Goal: Task Accomplishment & Management: Use online tool/utility

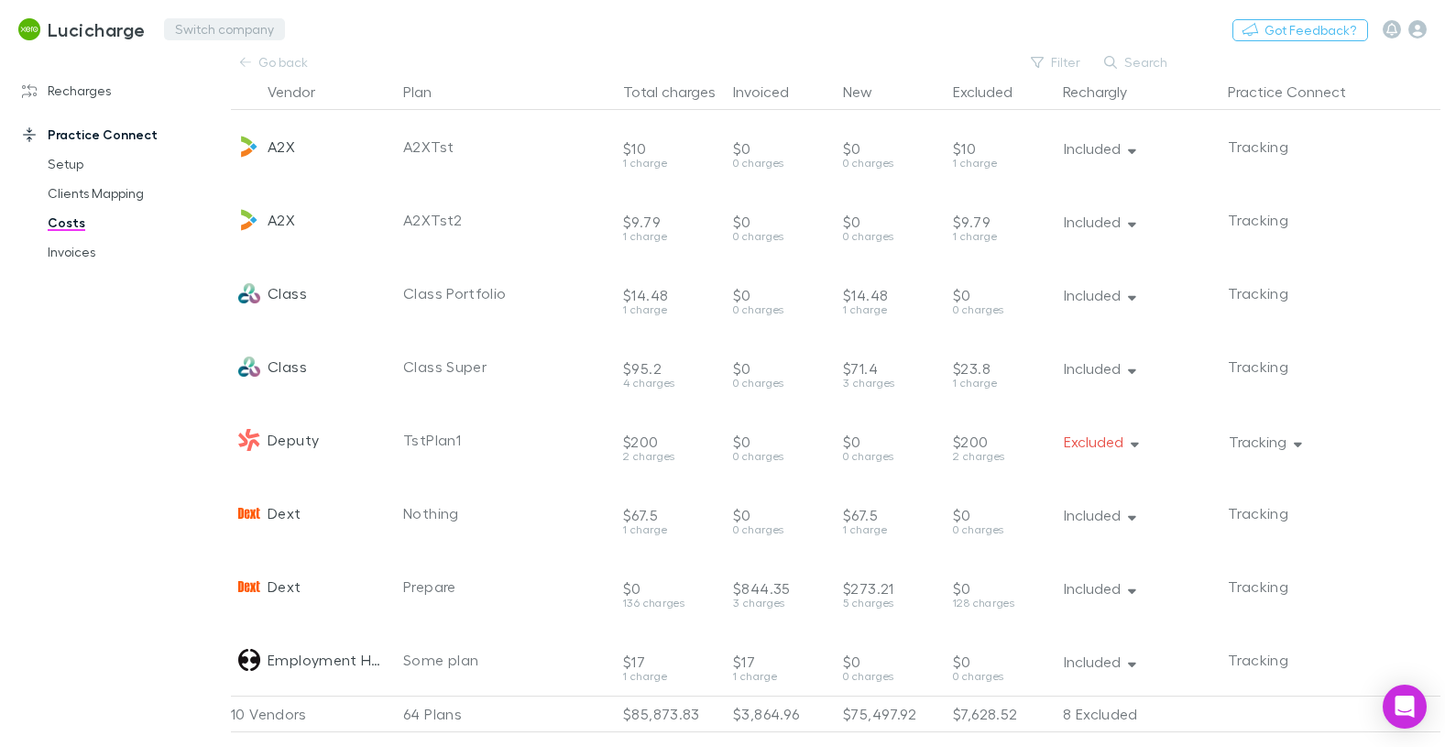
click at [252, 30] on button "Switch company" at bounding box center [224, 29] width 121 height 22
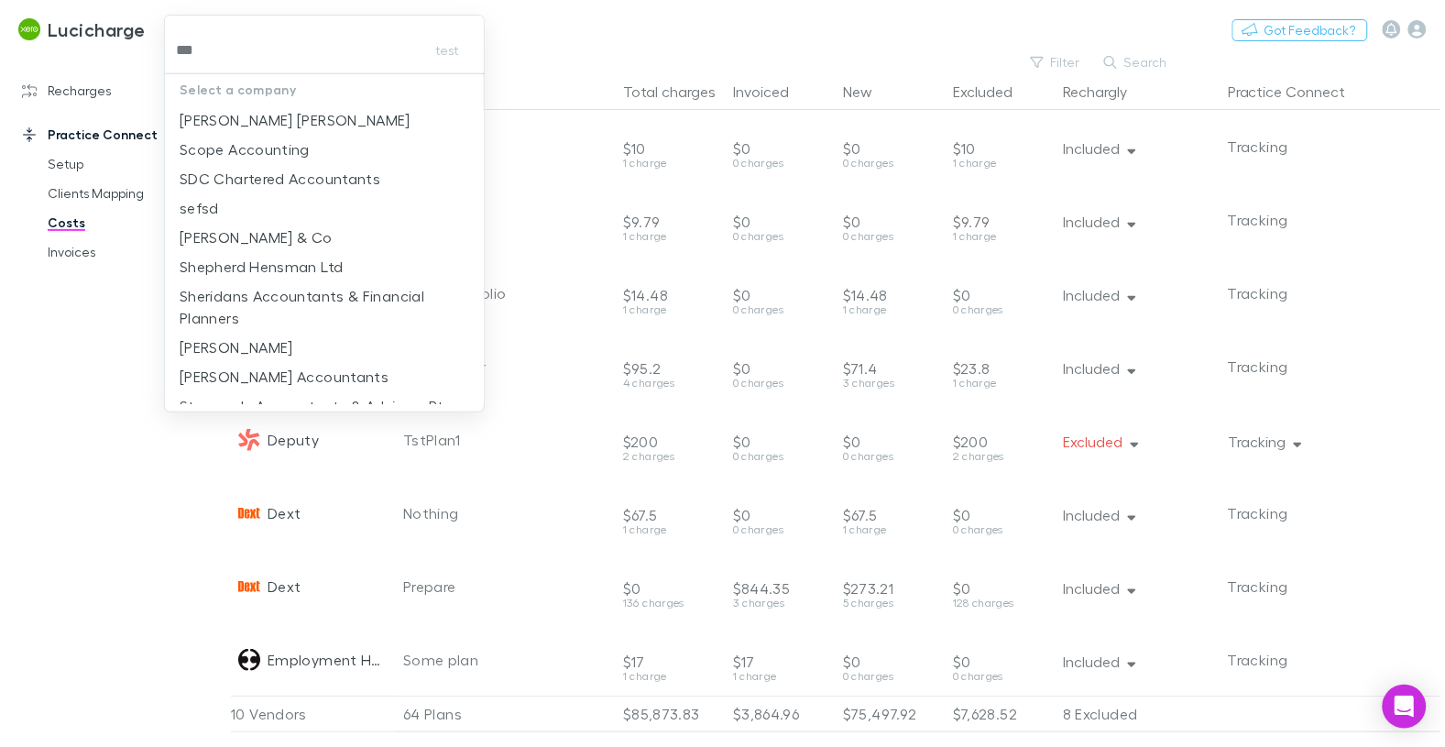
type input "****"
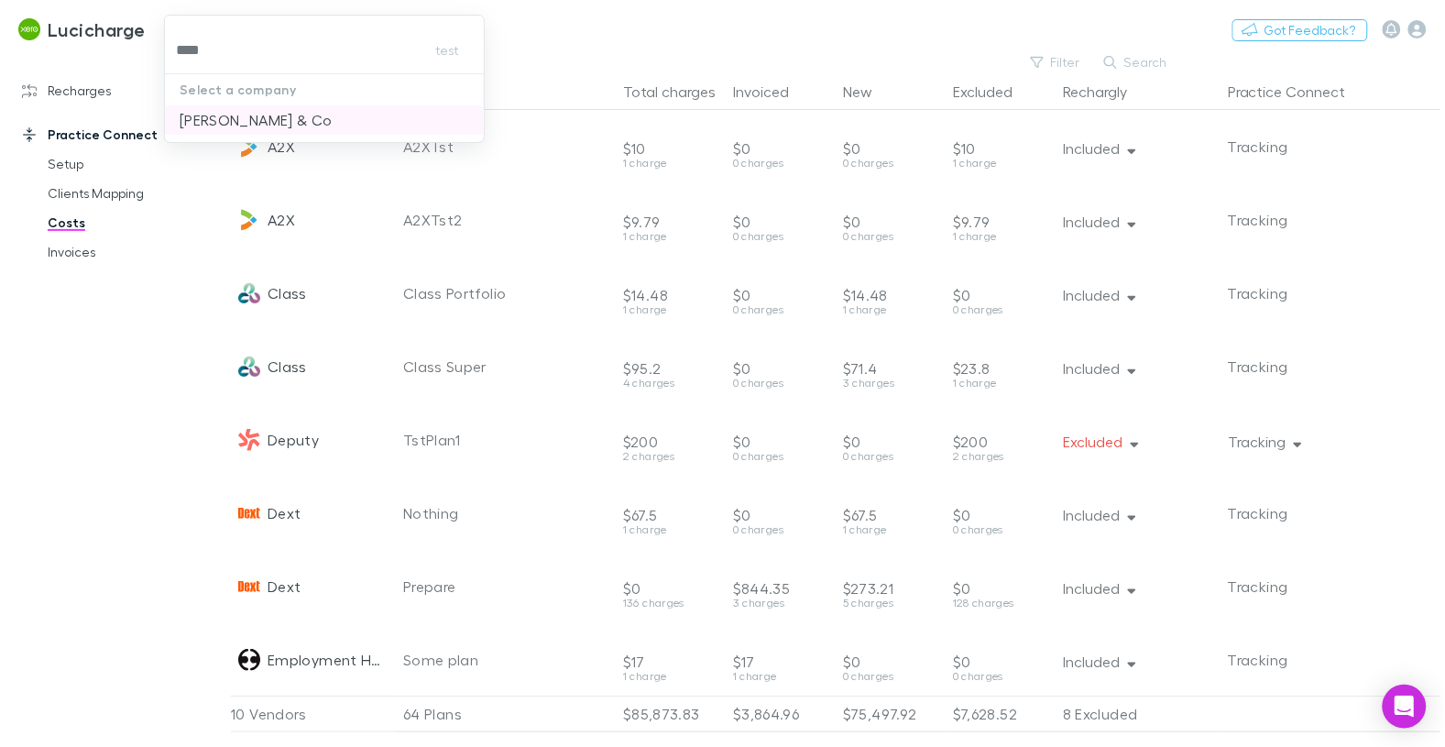
click at [213, 111] on p "[PERSON_NAME] & Co" at bounding box center [256, 120] width 153 height 22
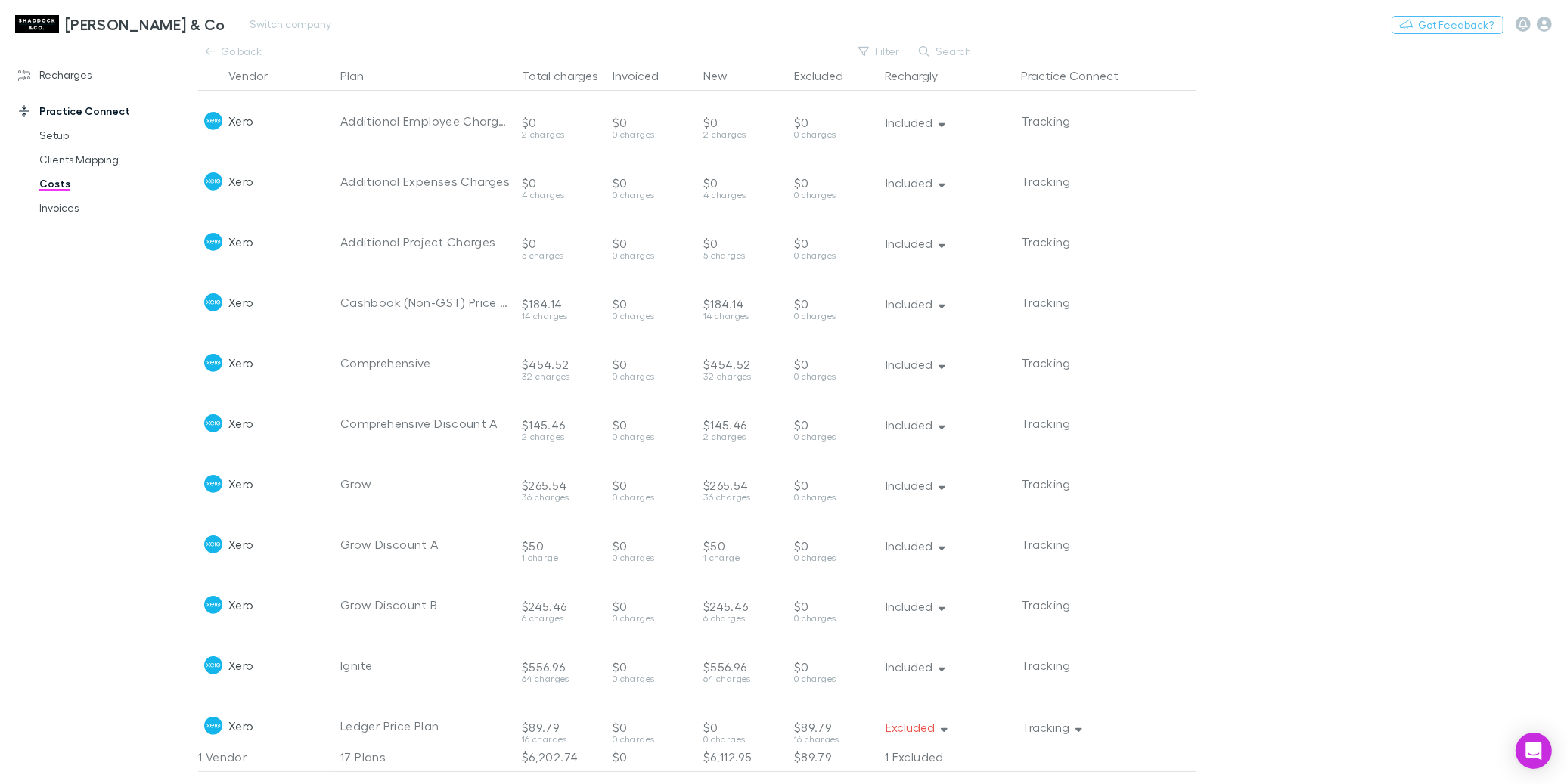
click at [116, 17] on h3 "[PERSON_NAME] & Co" at bounding box center [145, 24] width 160 height 18
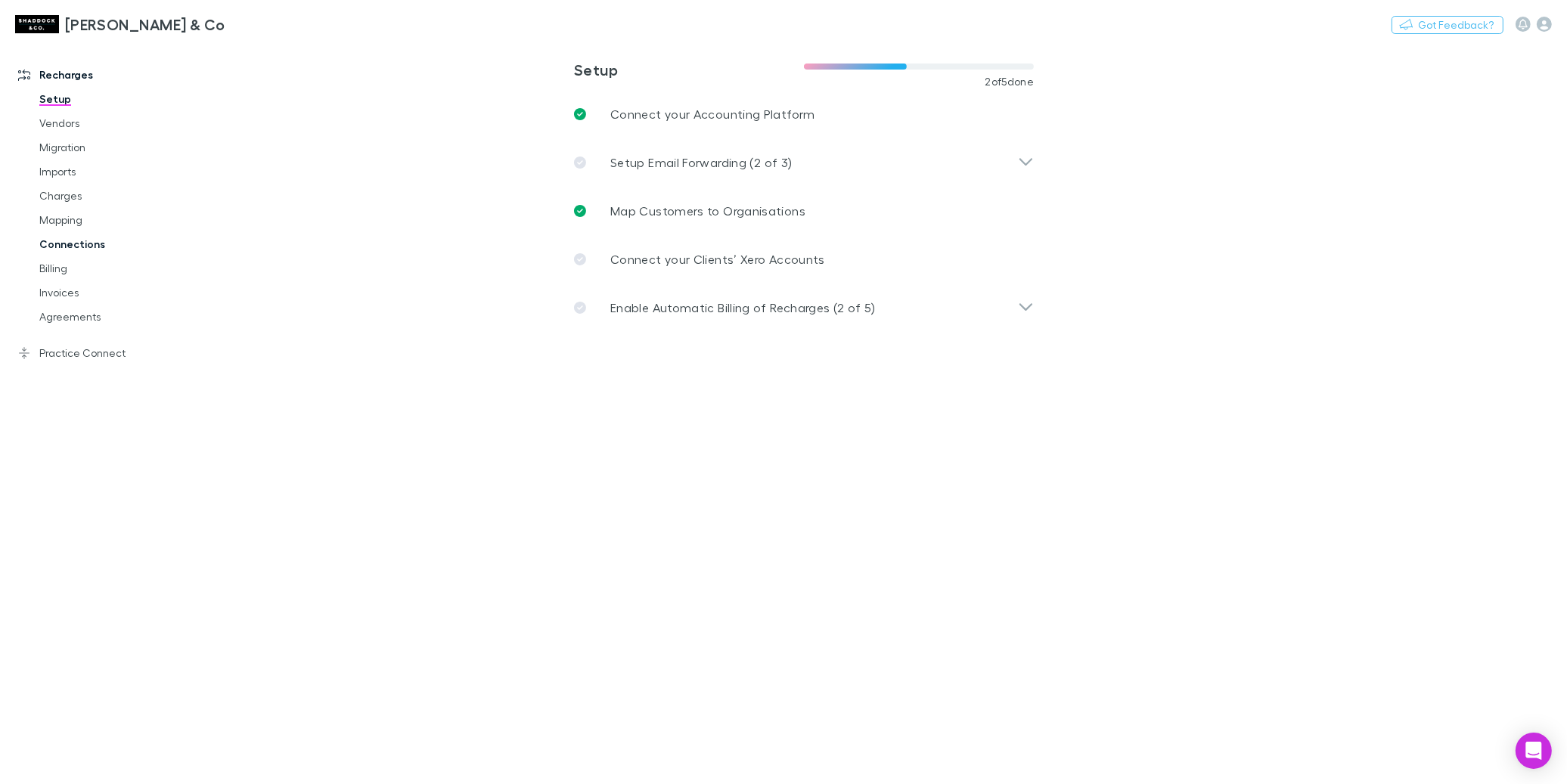
click at [105, 241] on link "Connections" at bounding box center [109, 243] width 171 height 24
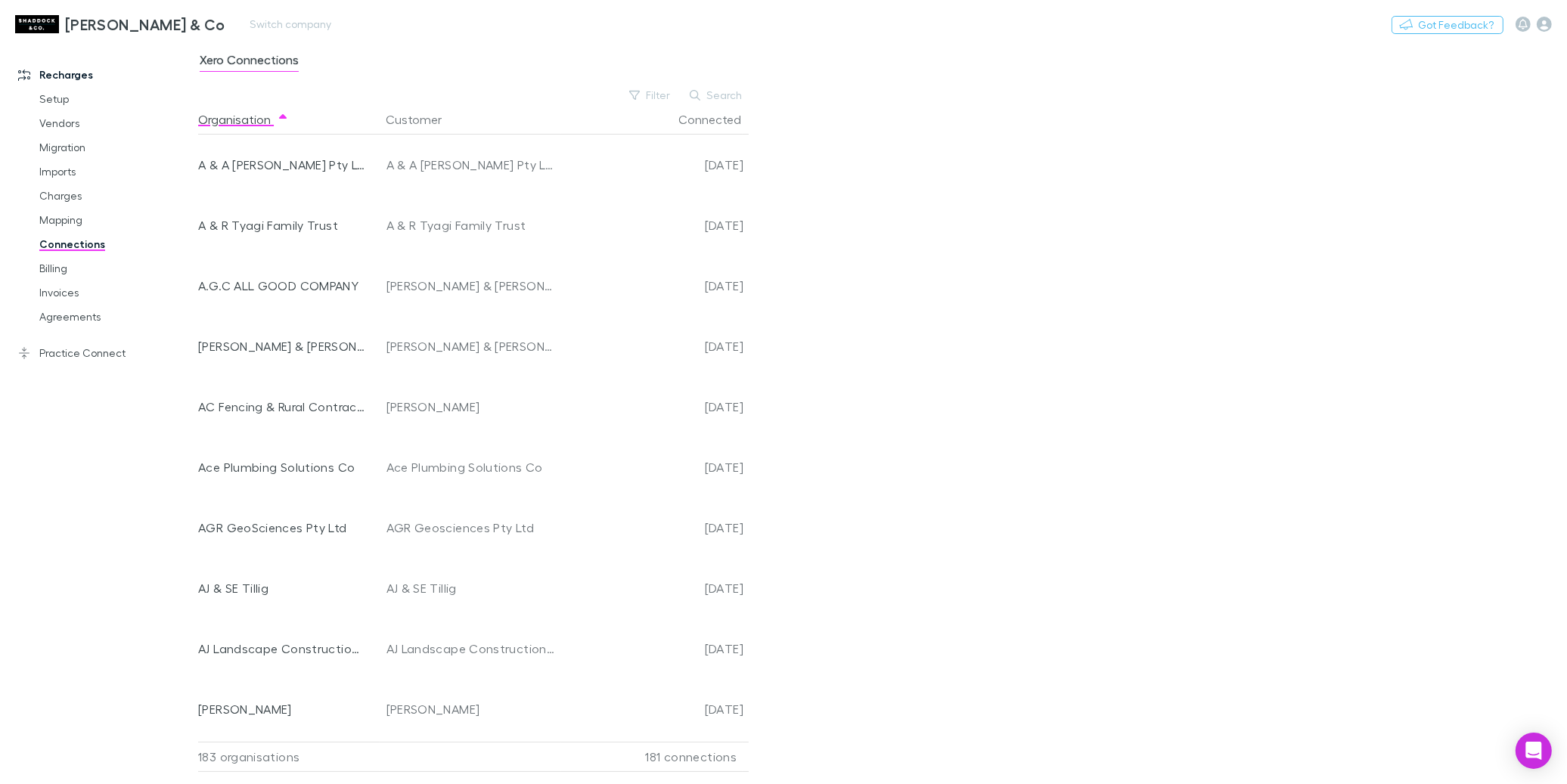
click at [102, 31] on h3 "[PERSON_NAME] & Co" at bounding box center [145, 24] width 160 height 18
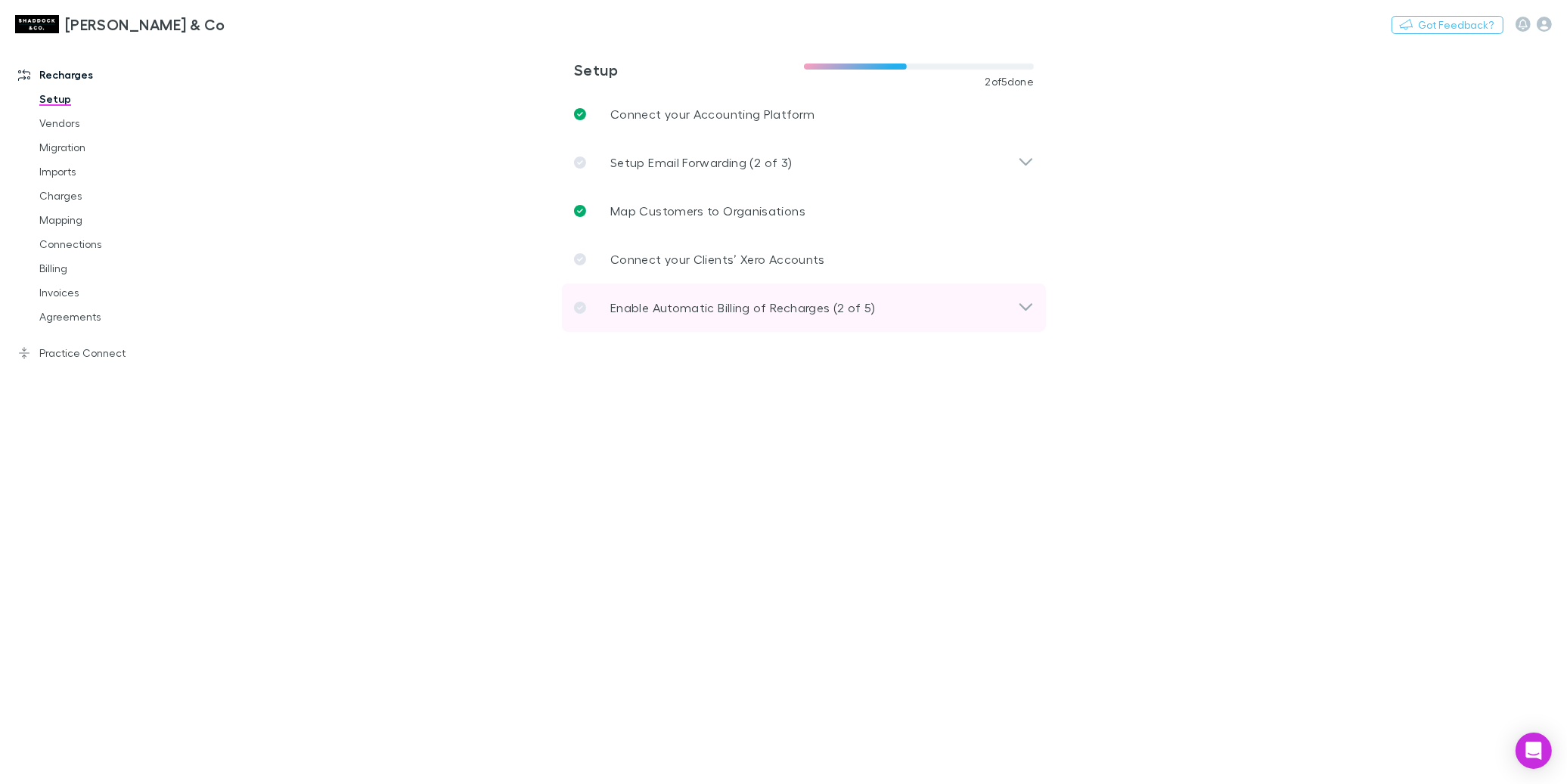
click at [710, 302] on p "Enable Automatic Billing of Recharges (2 of 5)" at bounding box center [743, 308] width 266 height 18
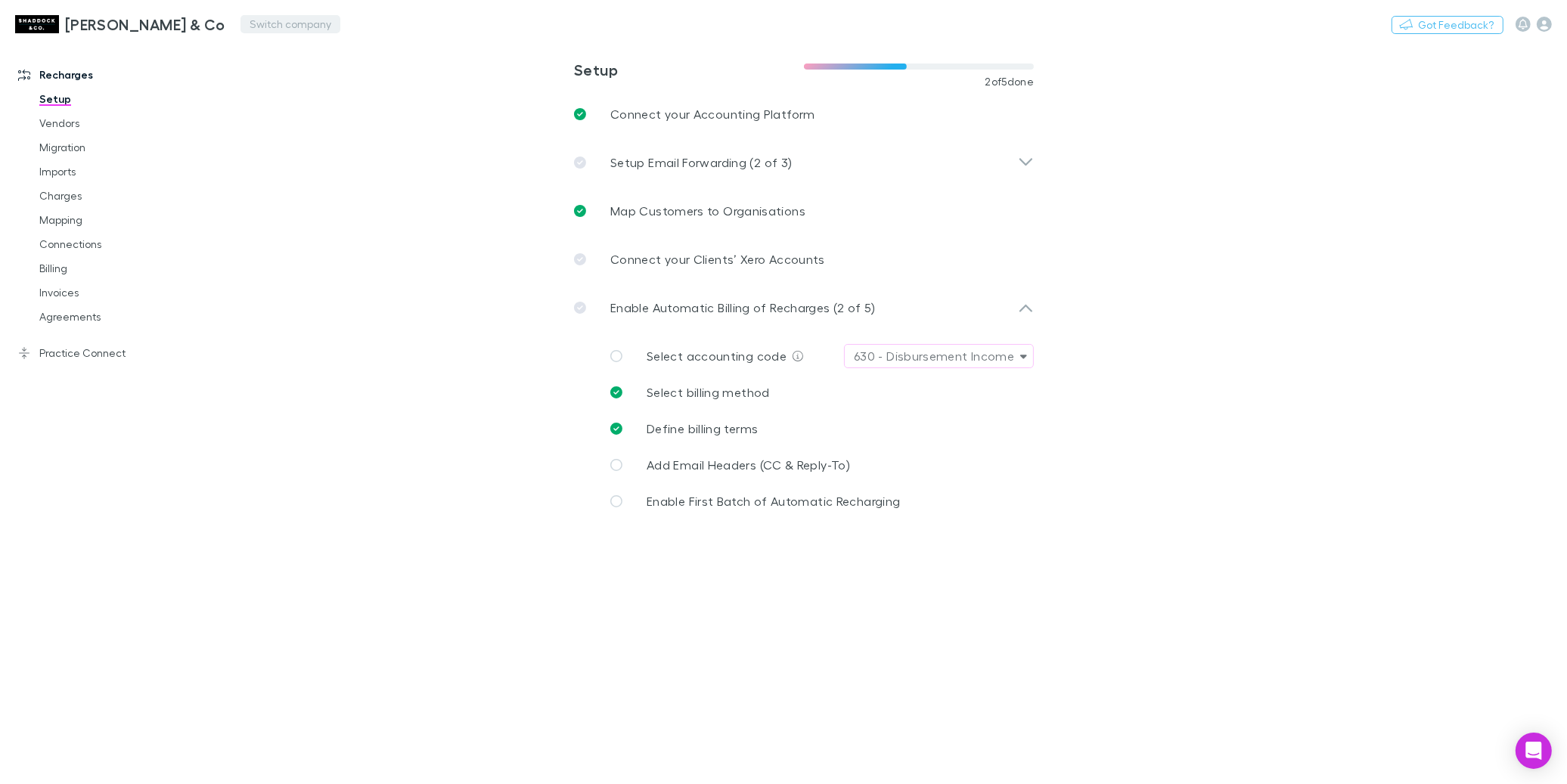
click at [240, 28] on button "Switch company" at bounding box center [290, 24] width 100 height 18
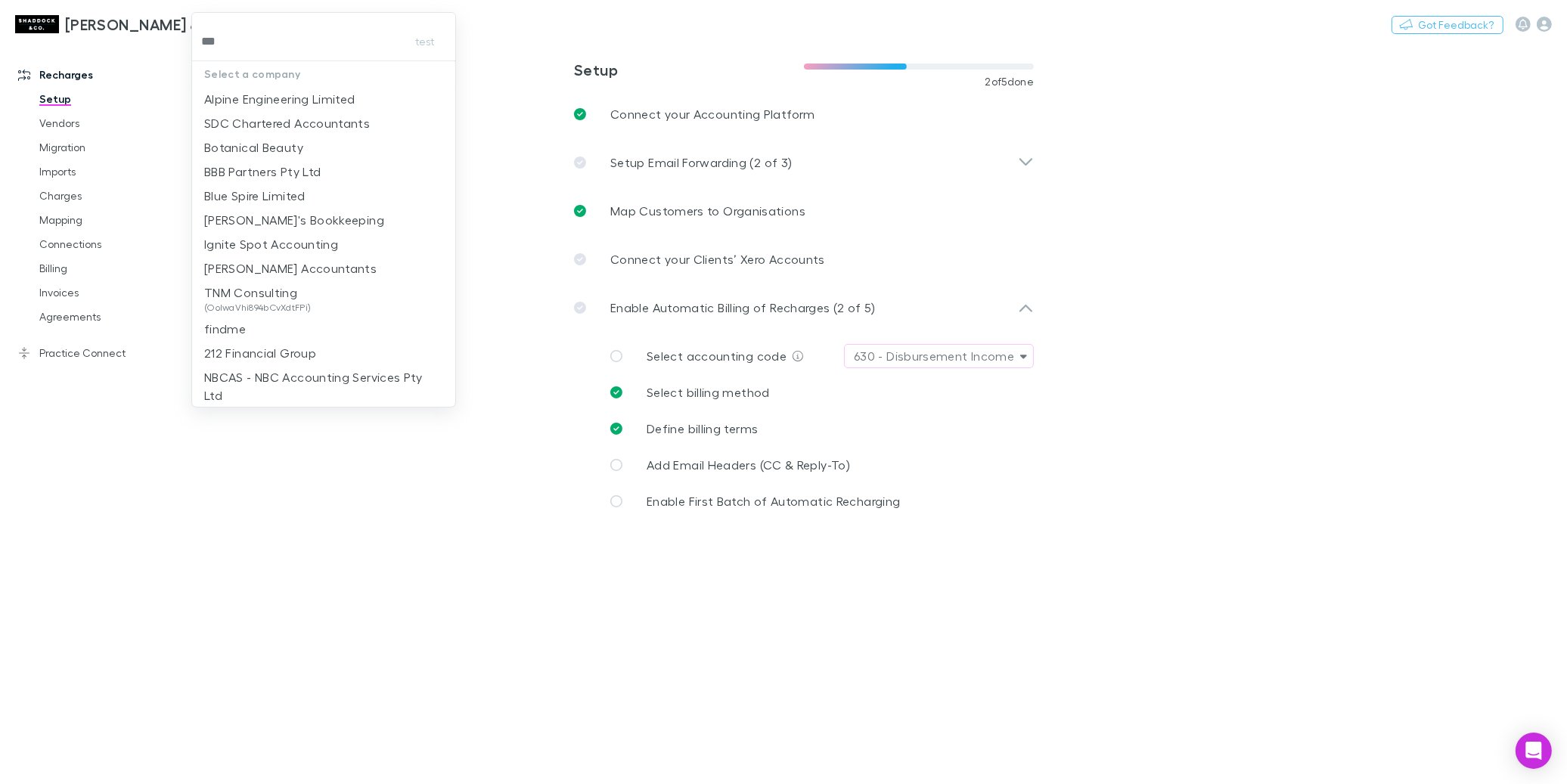
type input "****"
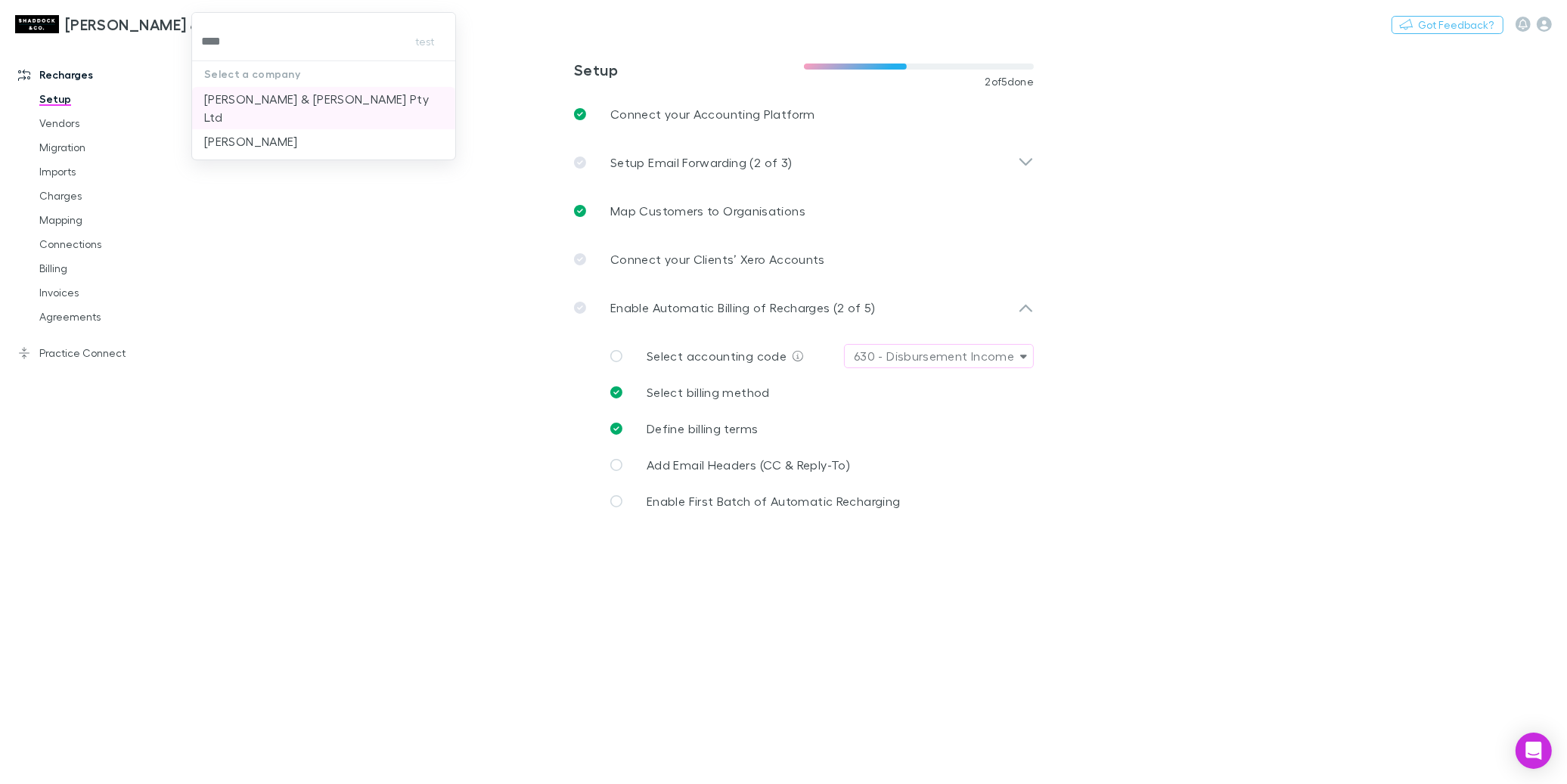
click at [309, 98] on p "[PERSON_NAME] & [PERSON_NAME] Pty Ltd" at bounding box center [323, 108] width 239 height 36
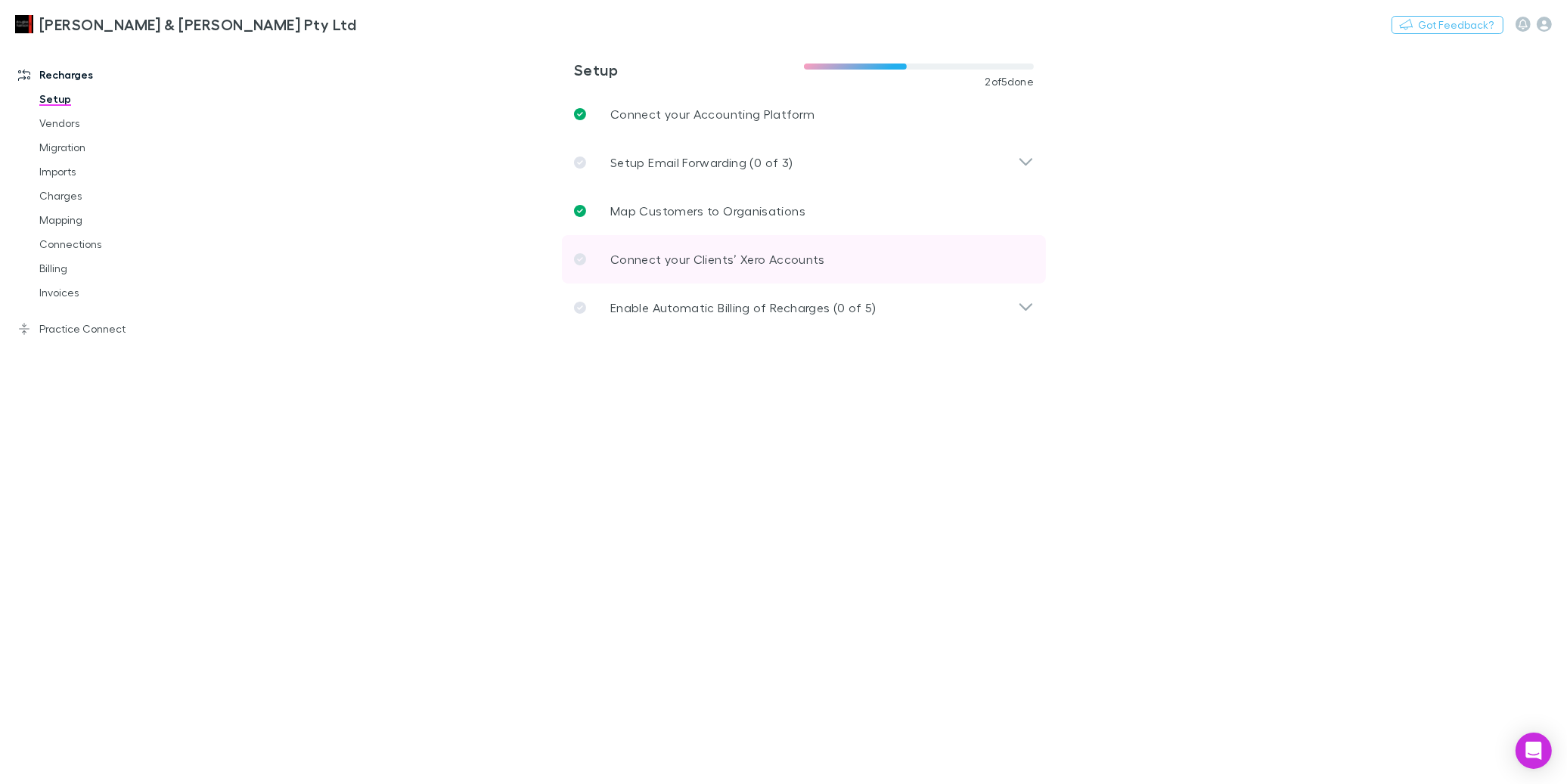
click at [663, 250] on p "Connect your Clients’ Xero Accounts" at bounding box center [717, 259] width 215 height 18
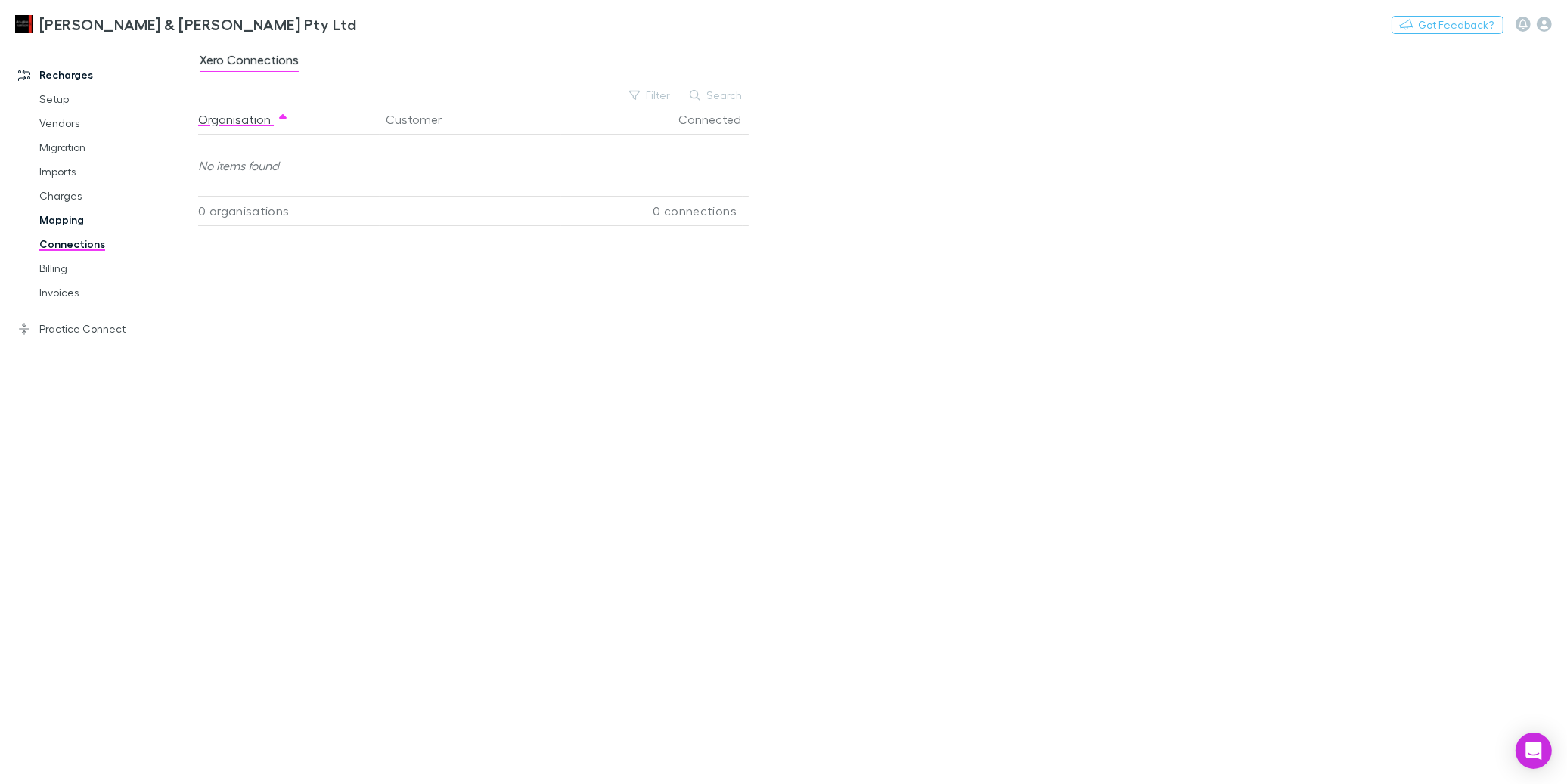
click at [38, 220] on link "Mapping" at bounding box center [109, 220] width 171 height 24
click at [301, 65] on span "Confirmed" at bounding box center [314, 62] width 60 height 20
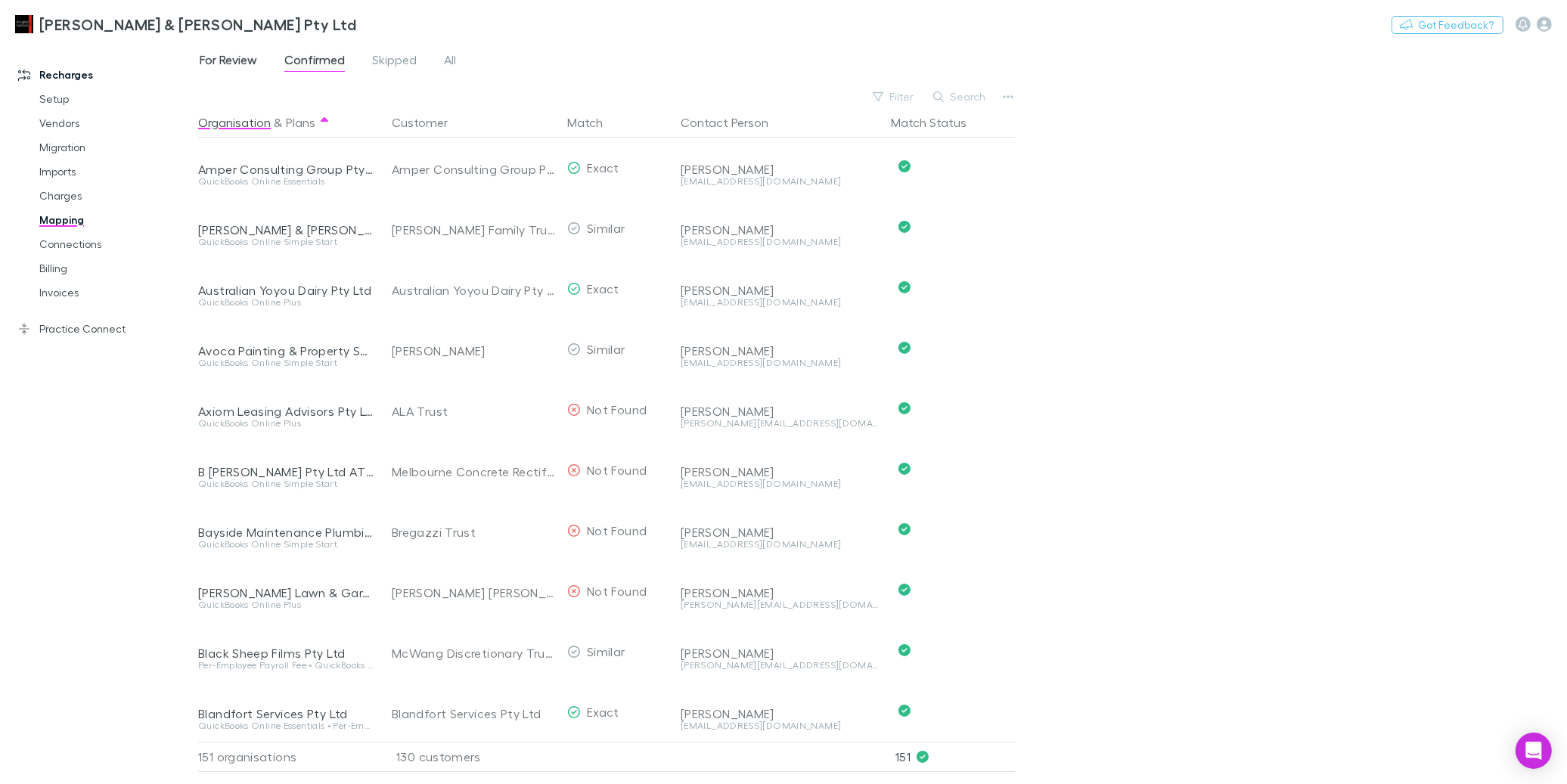
click at [237, 59] on span "For Review" at bounding box center [229, 62] width 58 height 20
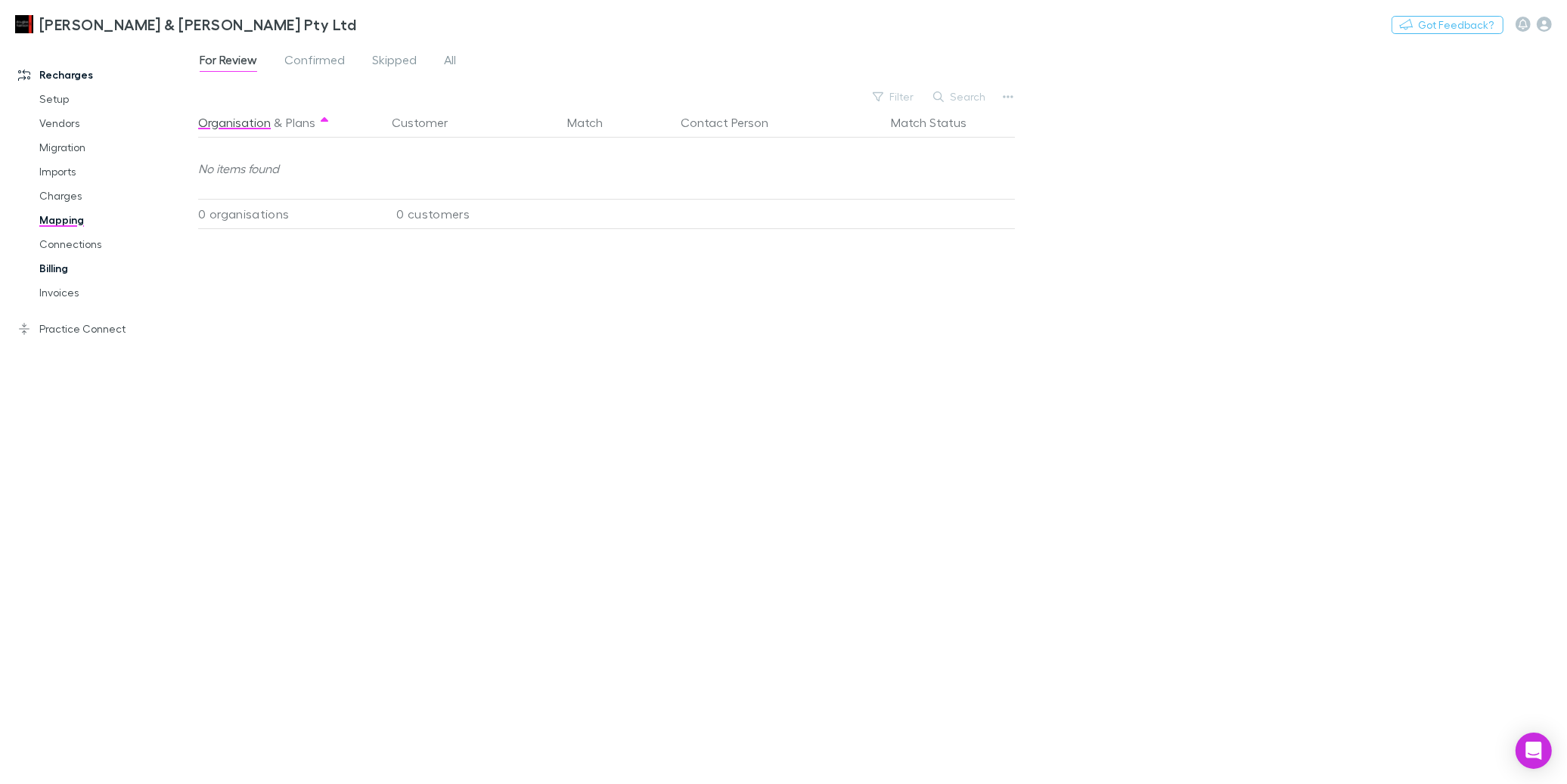
click at [69, 262] on link "Billing" at bounding box center [109, 268] width 171 height 24
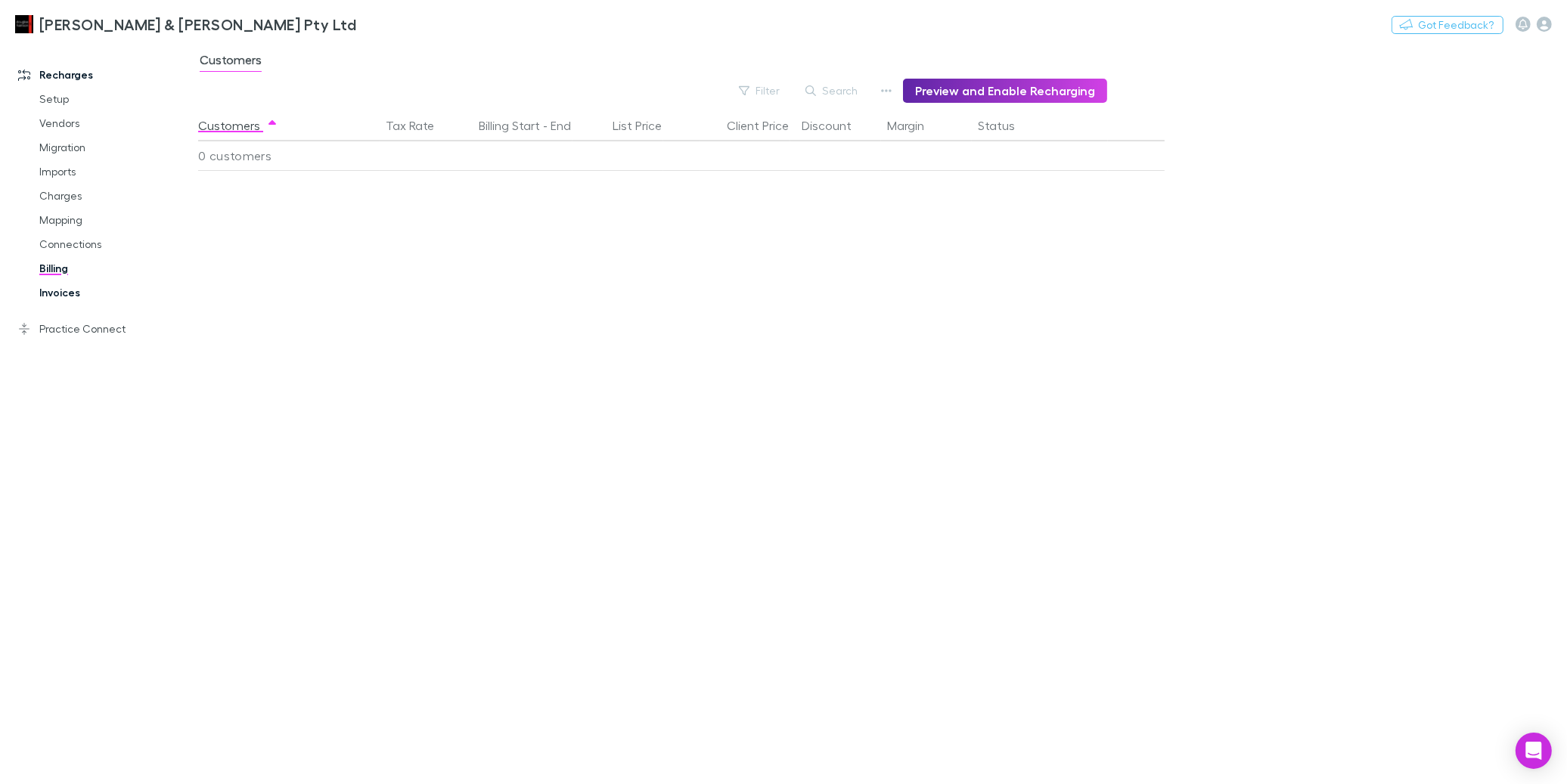
click at [74, 293] on link "Invoices" at bounding box center [109, 292] width 171 height 24
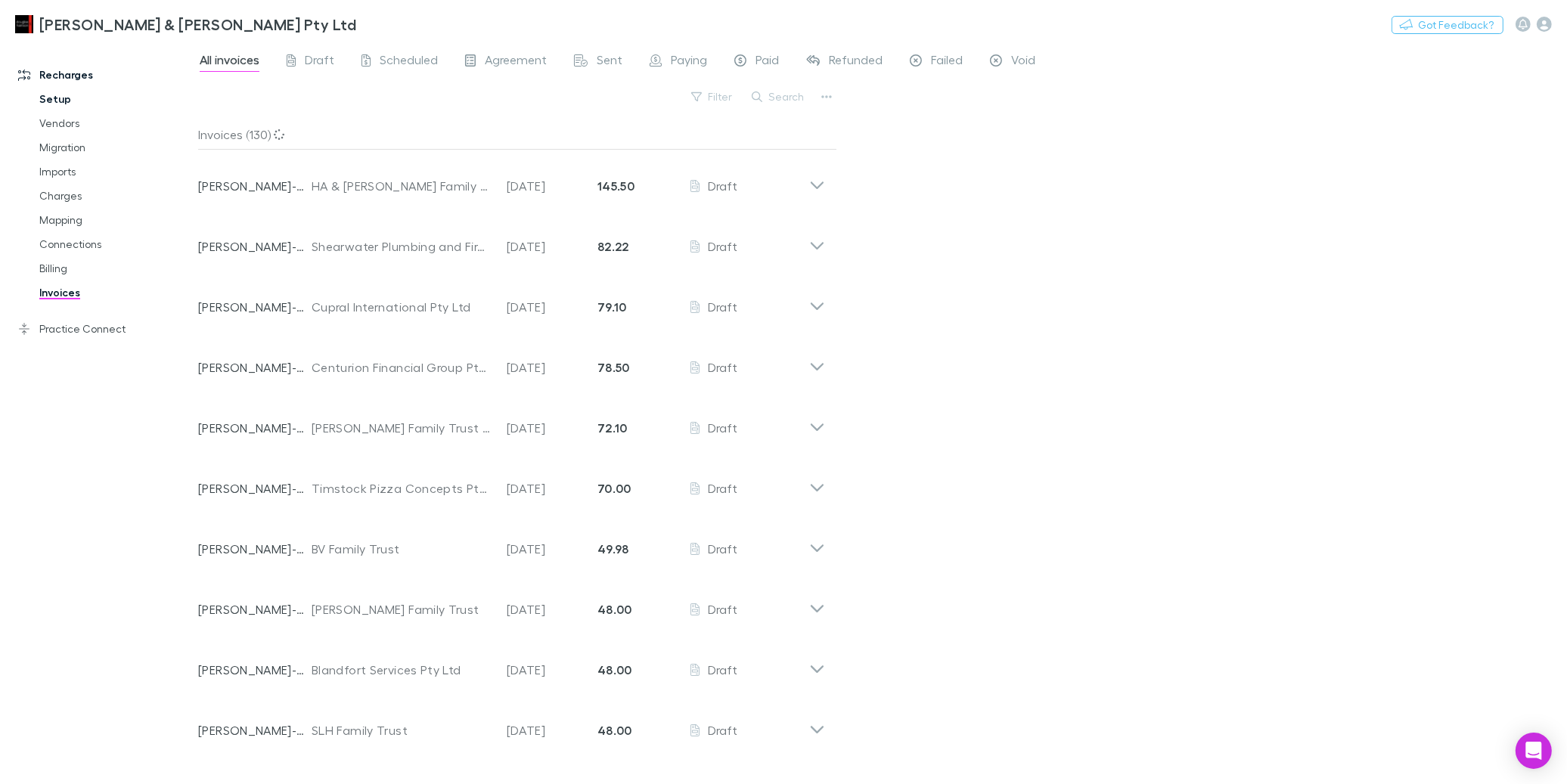
click at [69, 95] on link "Setup" at bounding box center [109, 98] width 171 height 24
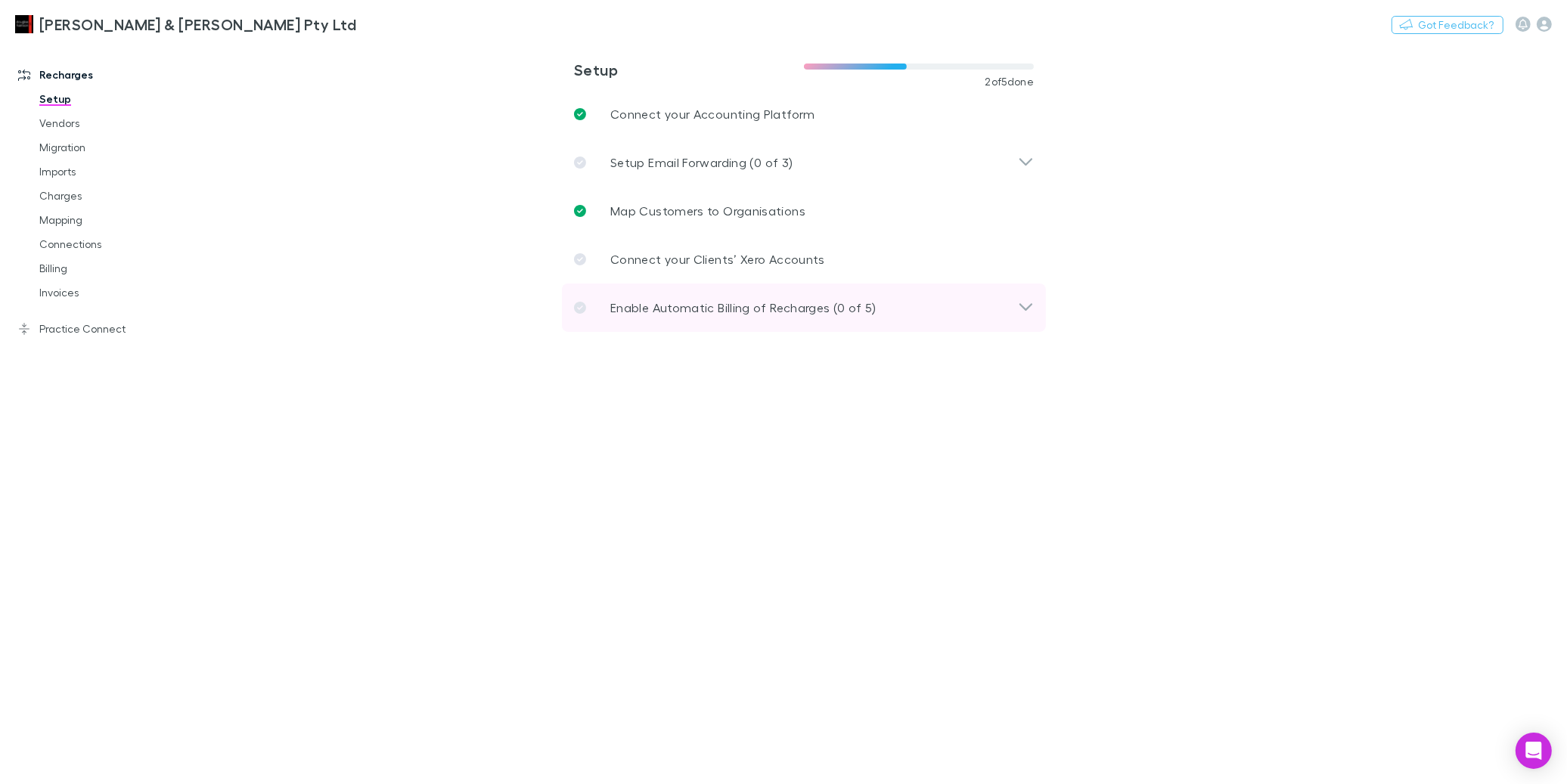
click at [635, 293] on div "Enable Automatic Billing of Recharges (0 of 5)" at bounding box center [804, 308] width 484 height 49
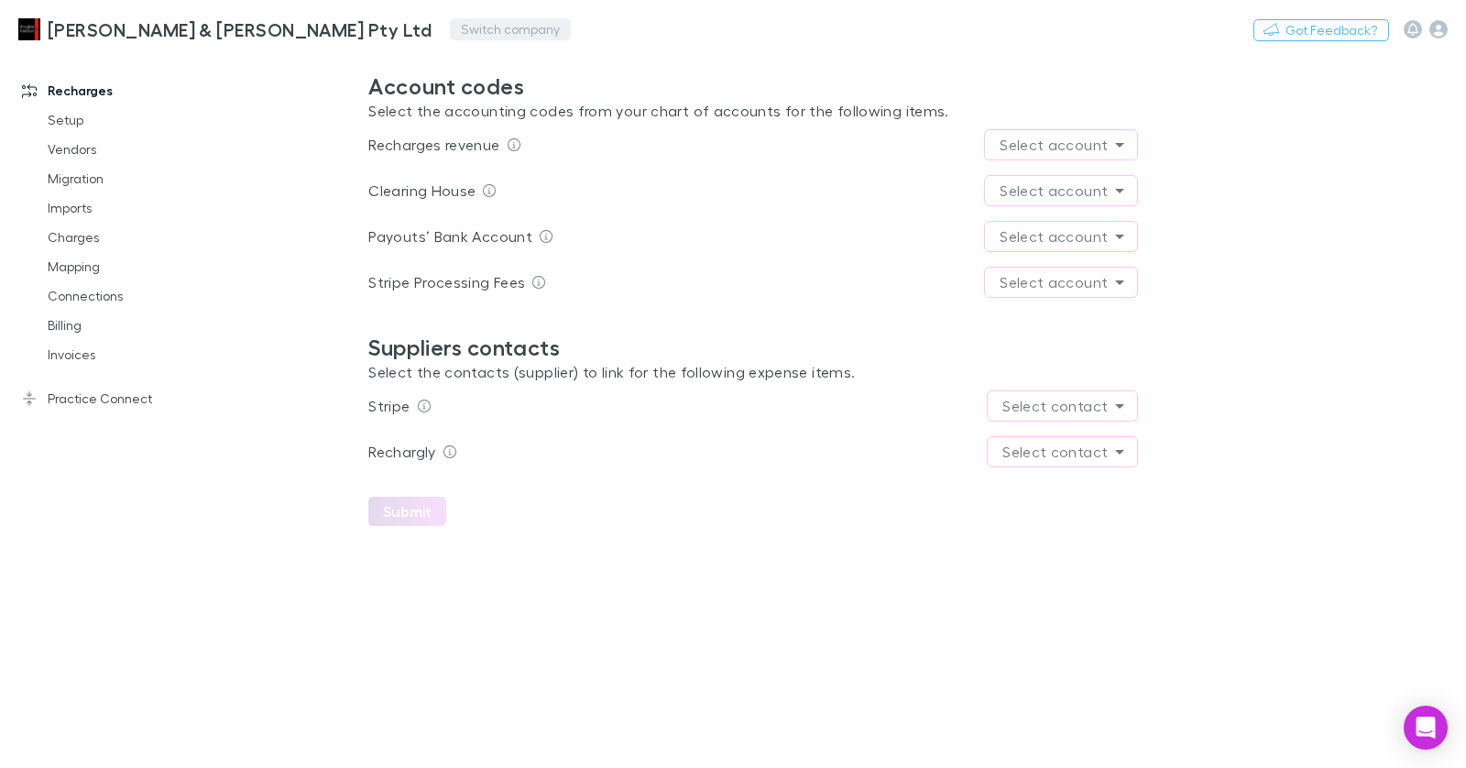
click at [450, 29] on button "Switch company" at bounding box center [510, 29] width 121 height 22
type input "****"
click at [365, 105] on p "[PERSON_NAME] & Co" at bounding box center [391, 110] width 153 height 22
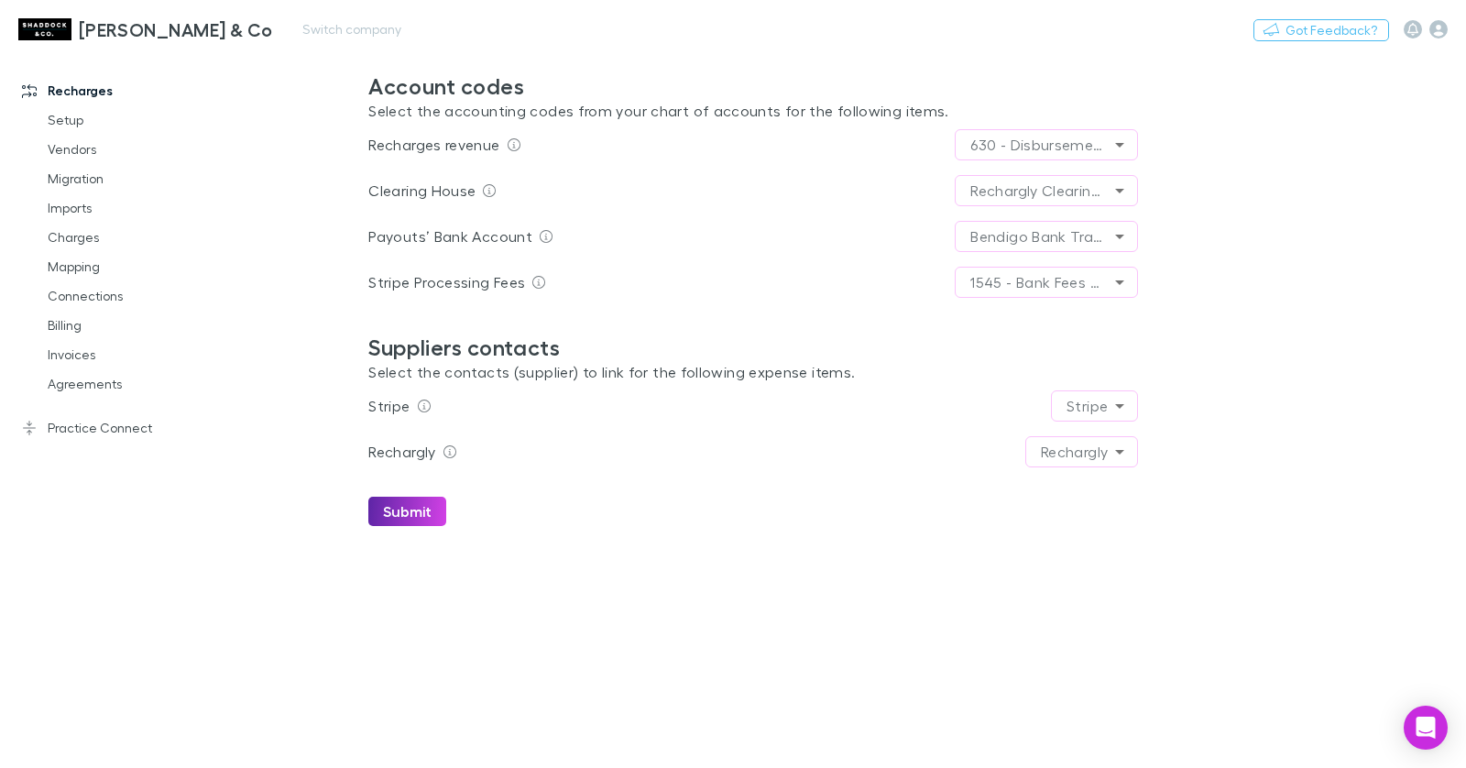
click at [171, 16] on link "[PERSON_NAME] & Co" at bounding box center [145, 29] width 277 height 44
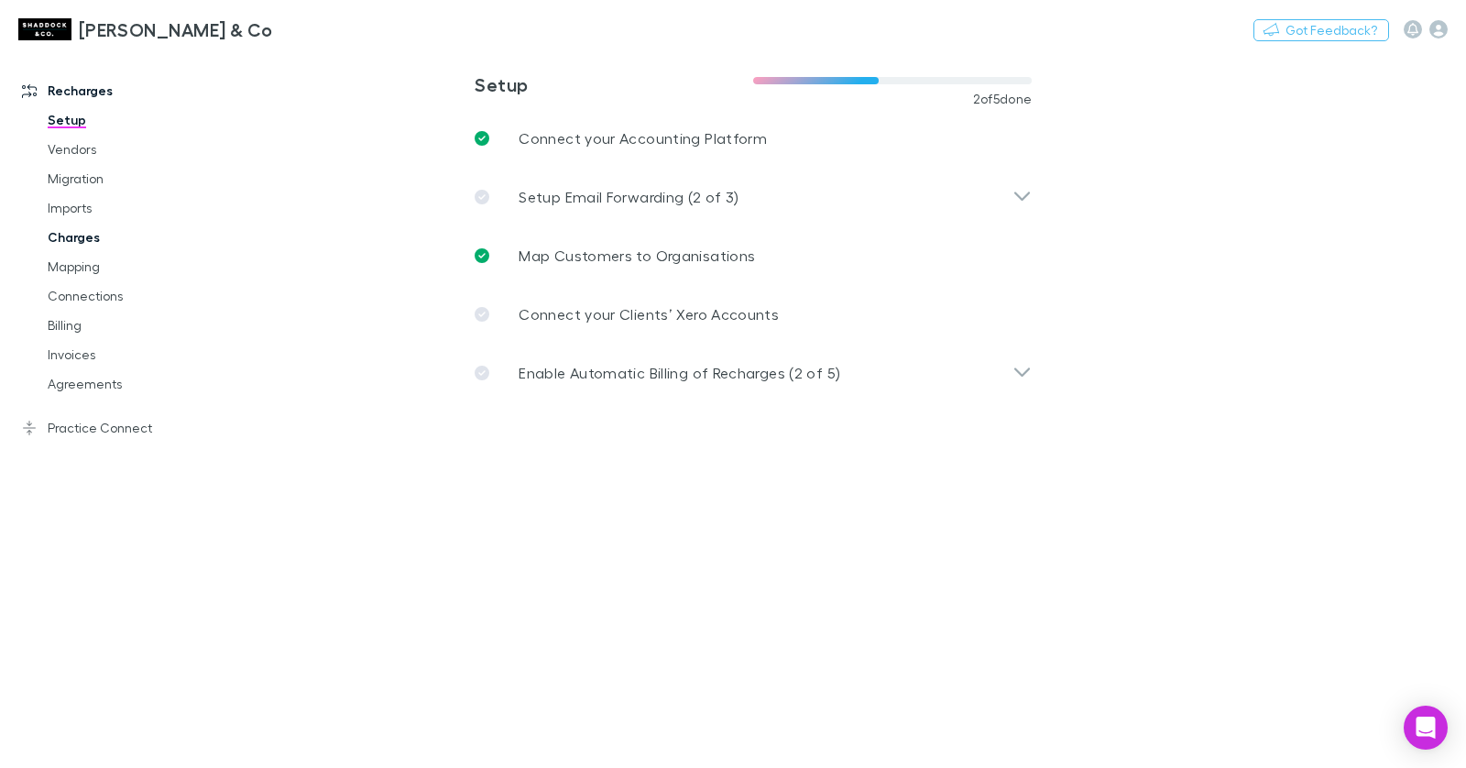
click at [90, 230] on link "Charges" at bounding box center [128, 237] width 199 height 29
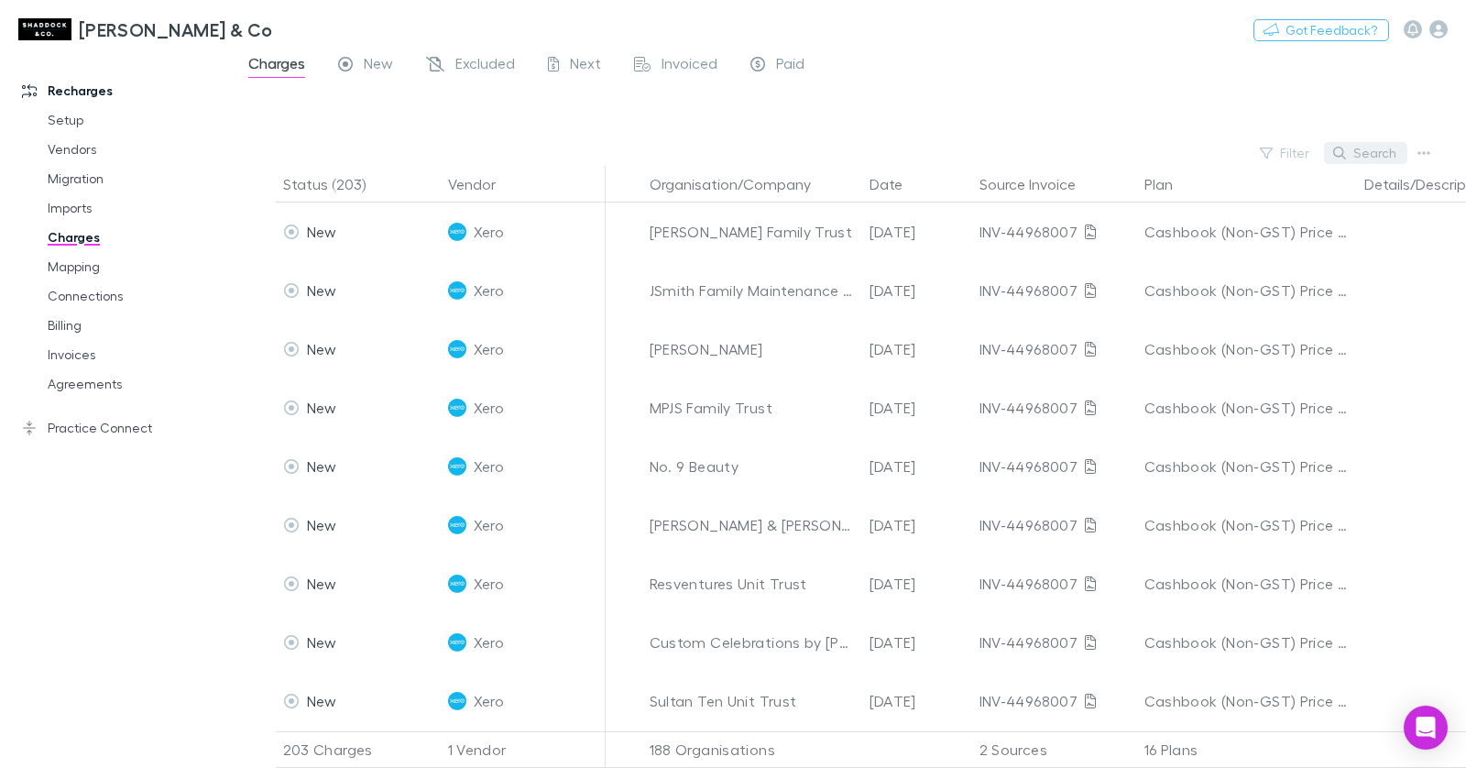
click at [1381, 156] on button "Search" at bounding box center [1365, 153] width 83 height 22
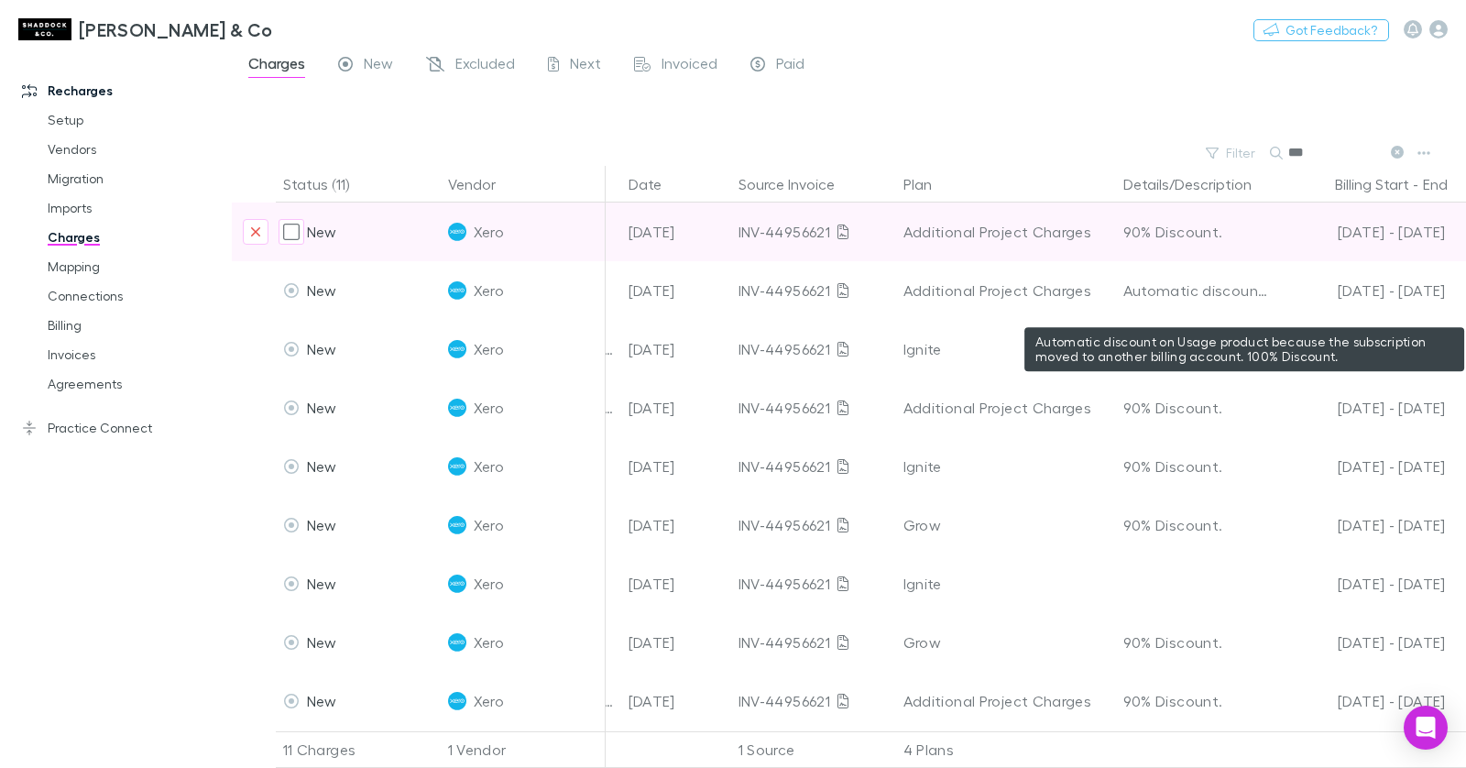
scroll to position [0, 252]
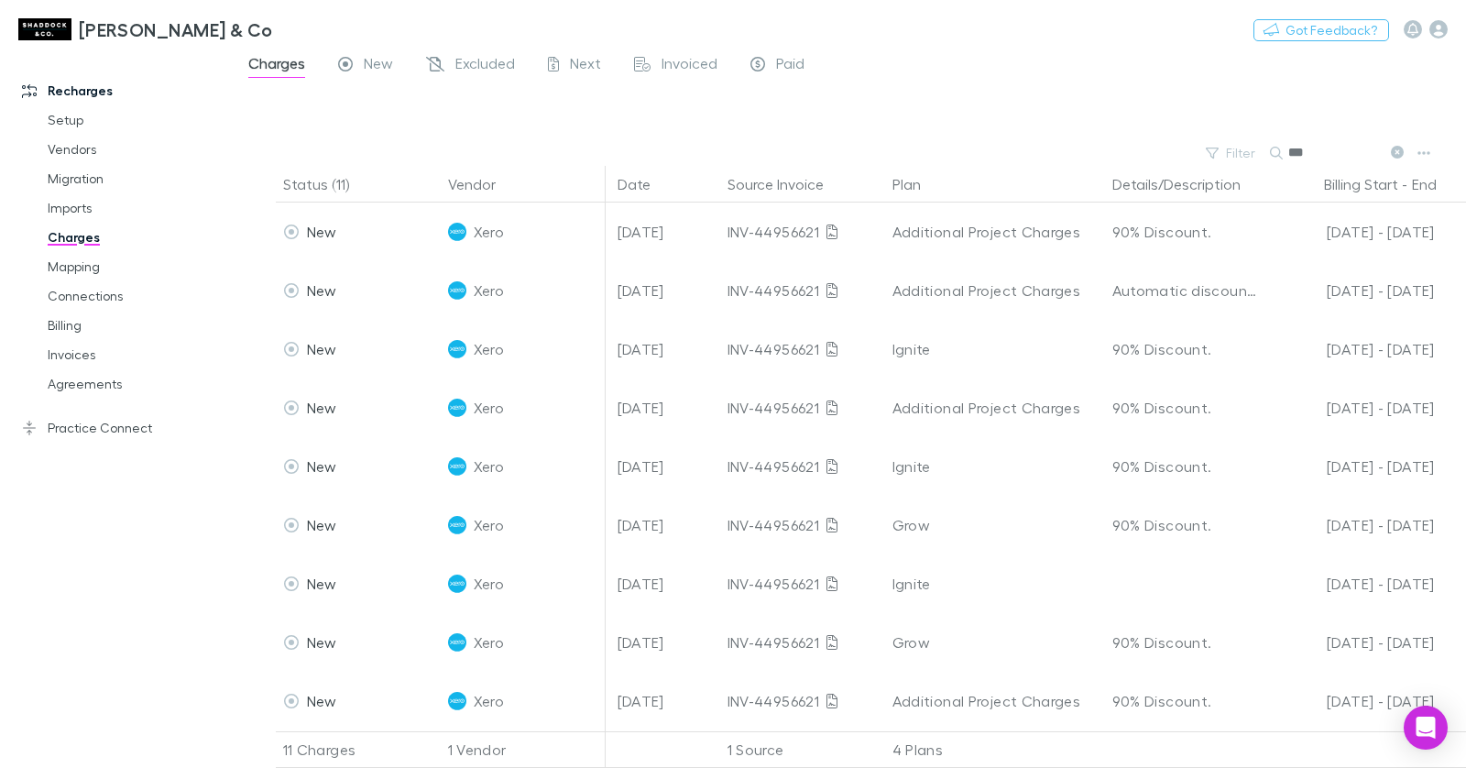
click at [1306, 147] on input "***" at bounding box center [1334, 153] width 92 height 26
type input "********"
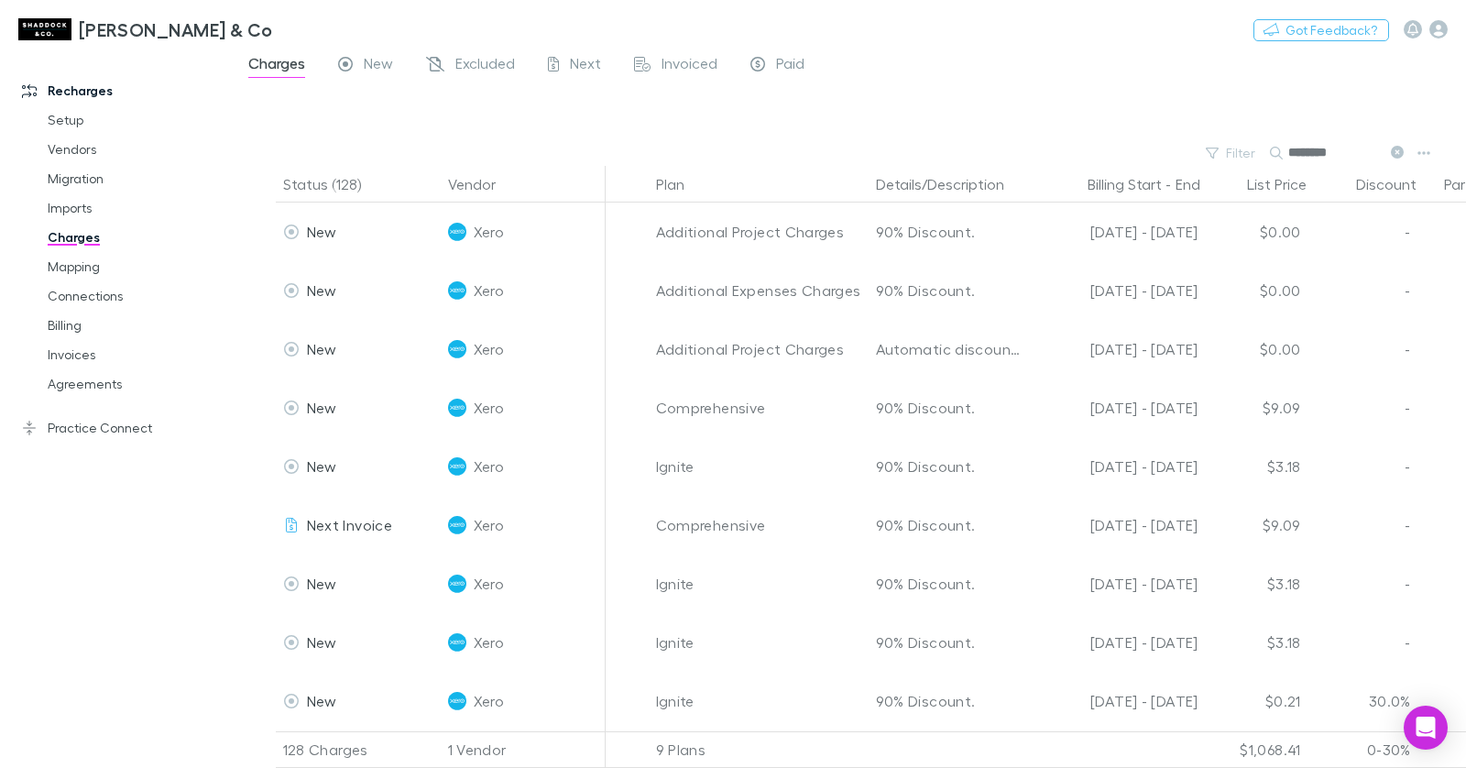
scroll to position [0, 502]
click at [1297, 150] on input "********" at bounding box center [1334, 153] width 92 height 26
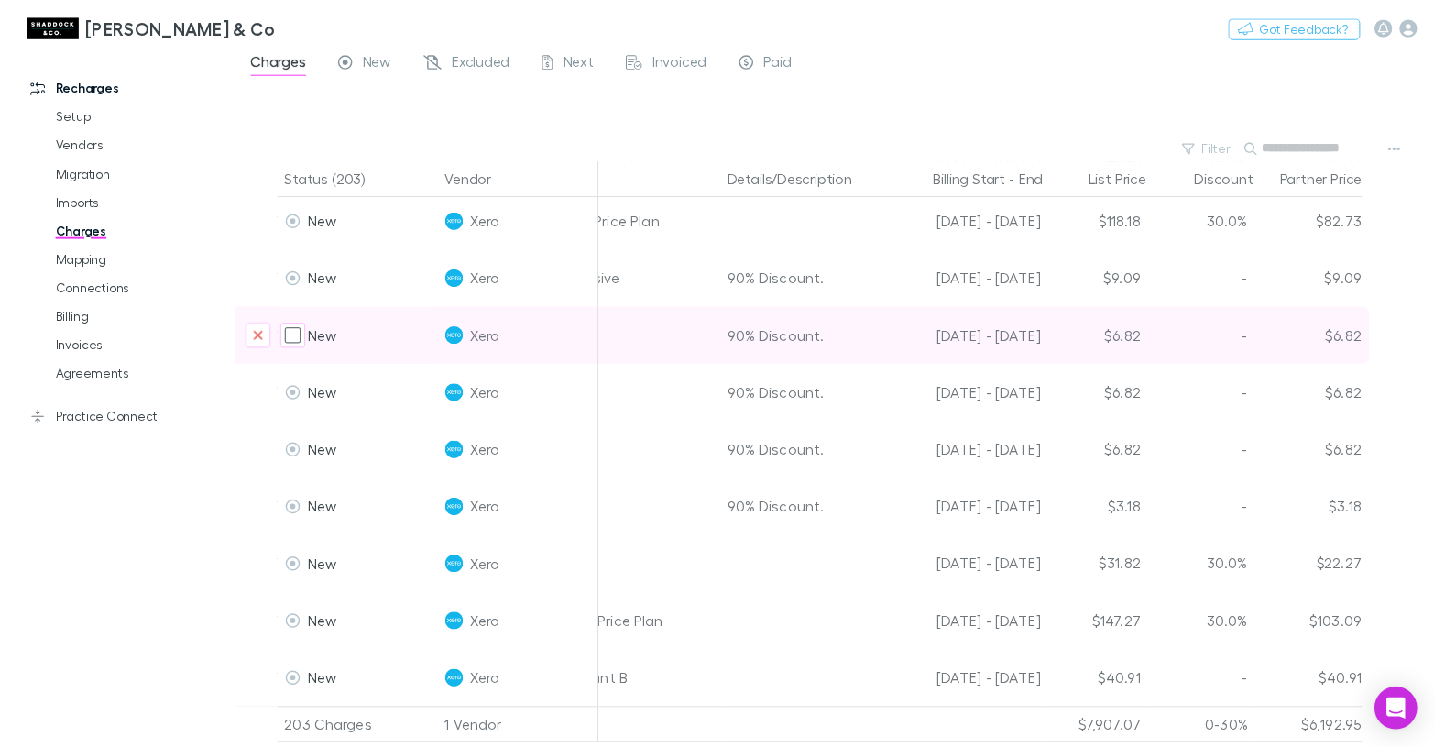
scroll to position [11394, 0]
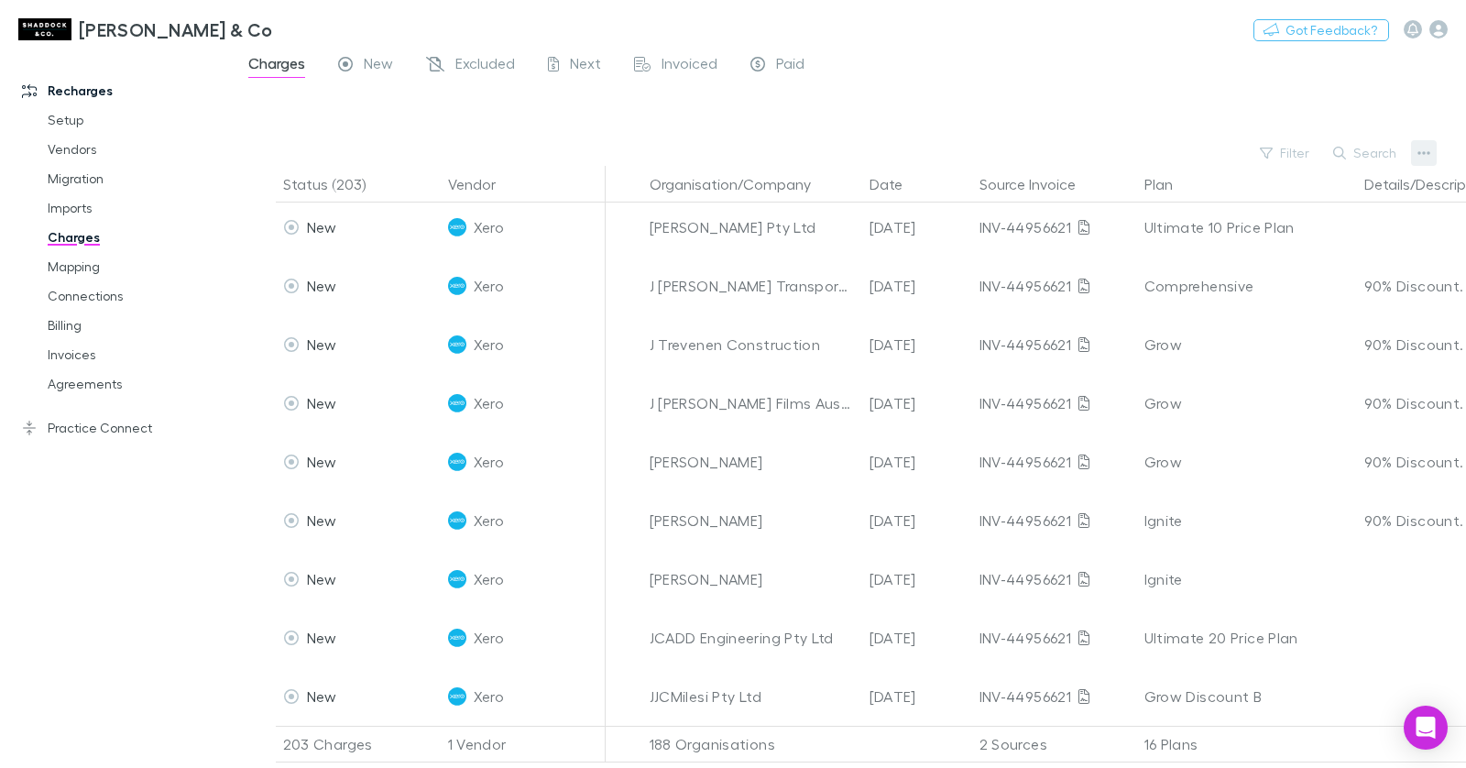
click at [1425, 152] on icon "button" at bounding box center [1423, 153] width 13 height 4
click at [1292, 290] on p "Export charges" at bounding box center [1310, 294] width 223 height 22
click at [150, 30] on h3 "[PERSON_NAME] & Co" at bounding box center [176, 29] width 194 height 22
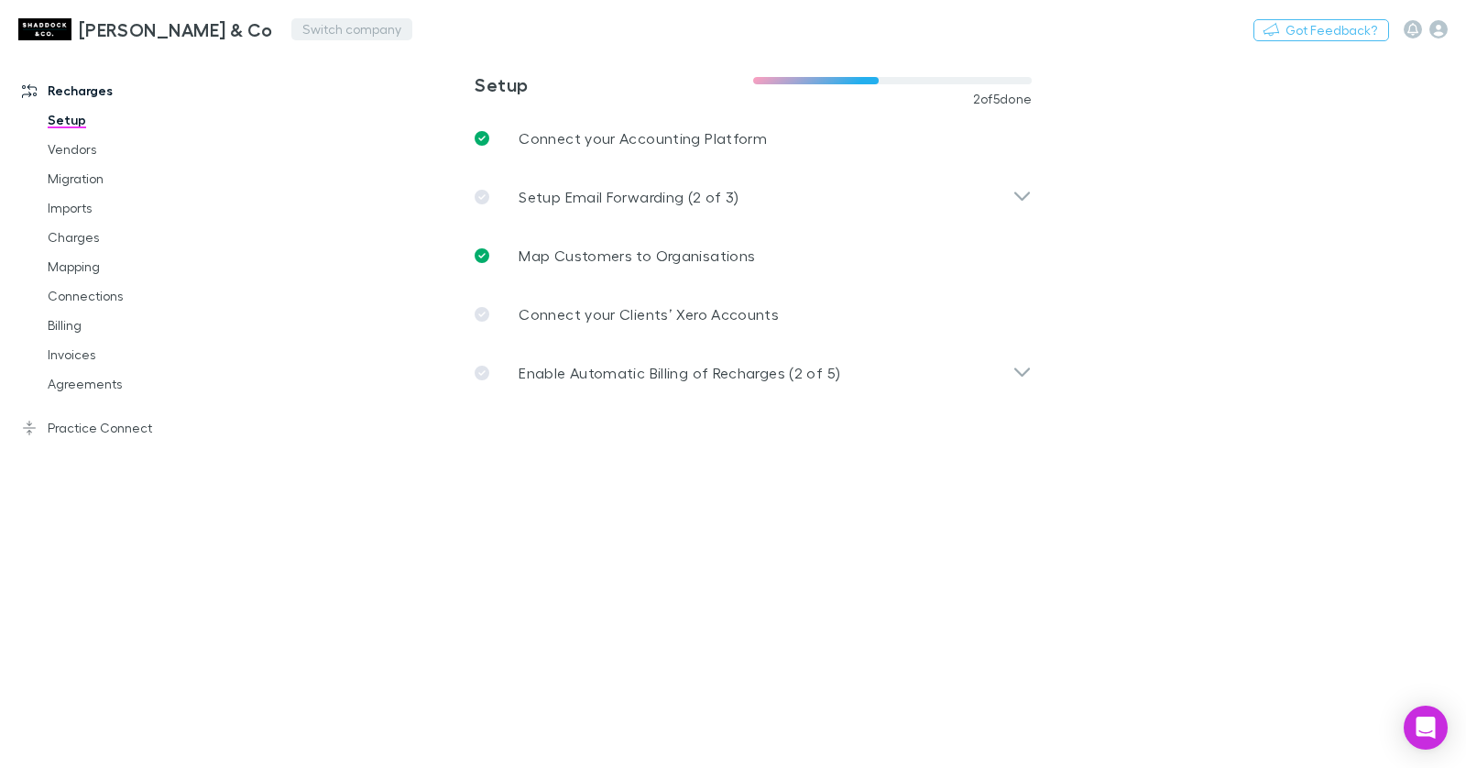
click at [280, 16] on div "[PERSON_NAME] & Co Switch company Nothing Got Feedback?" at bounding box center [733, 29] width 1466 height 59
click at [291, 30] on button "Switch company" at bounding box center [351, 29] width 121 height 22
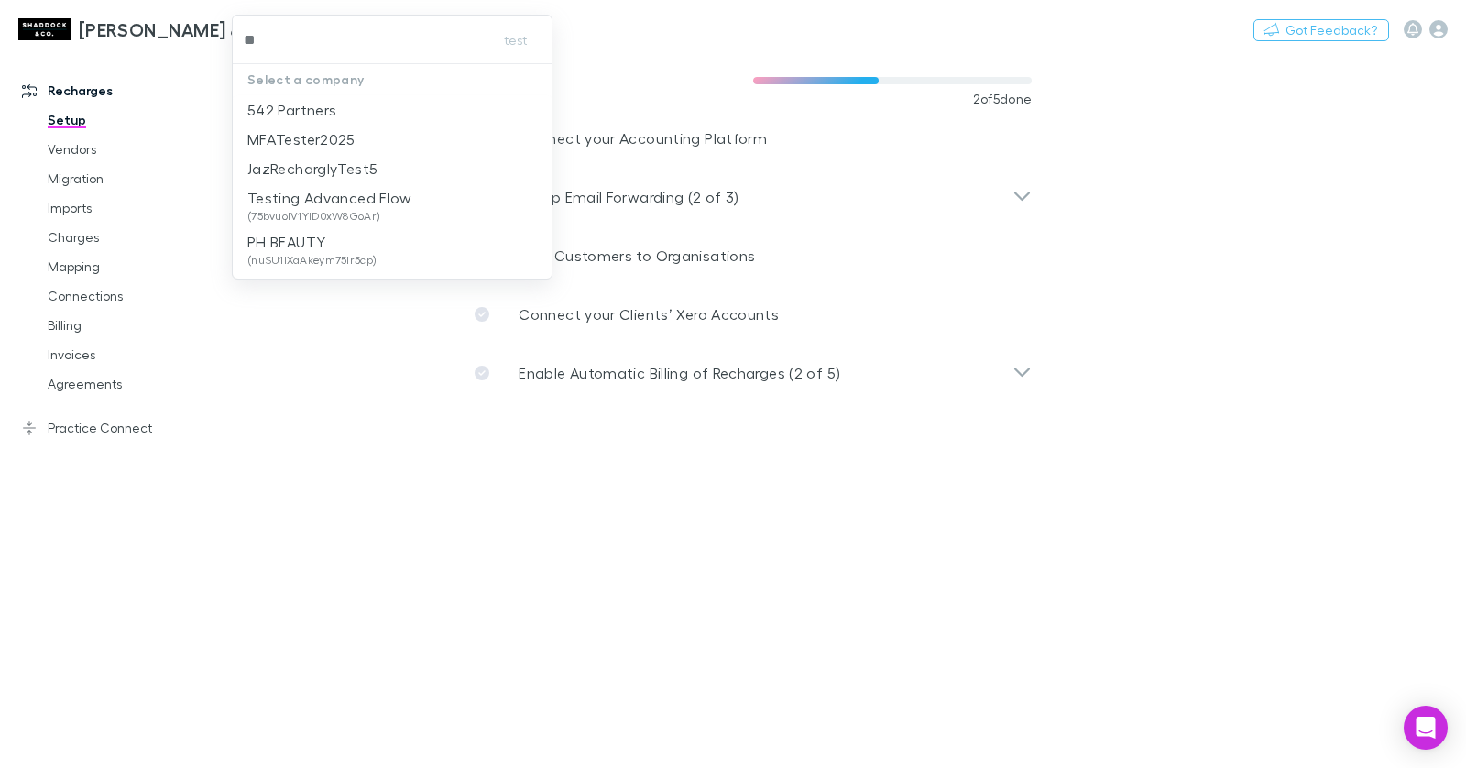
type input "***"
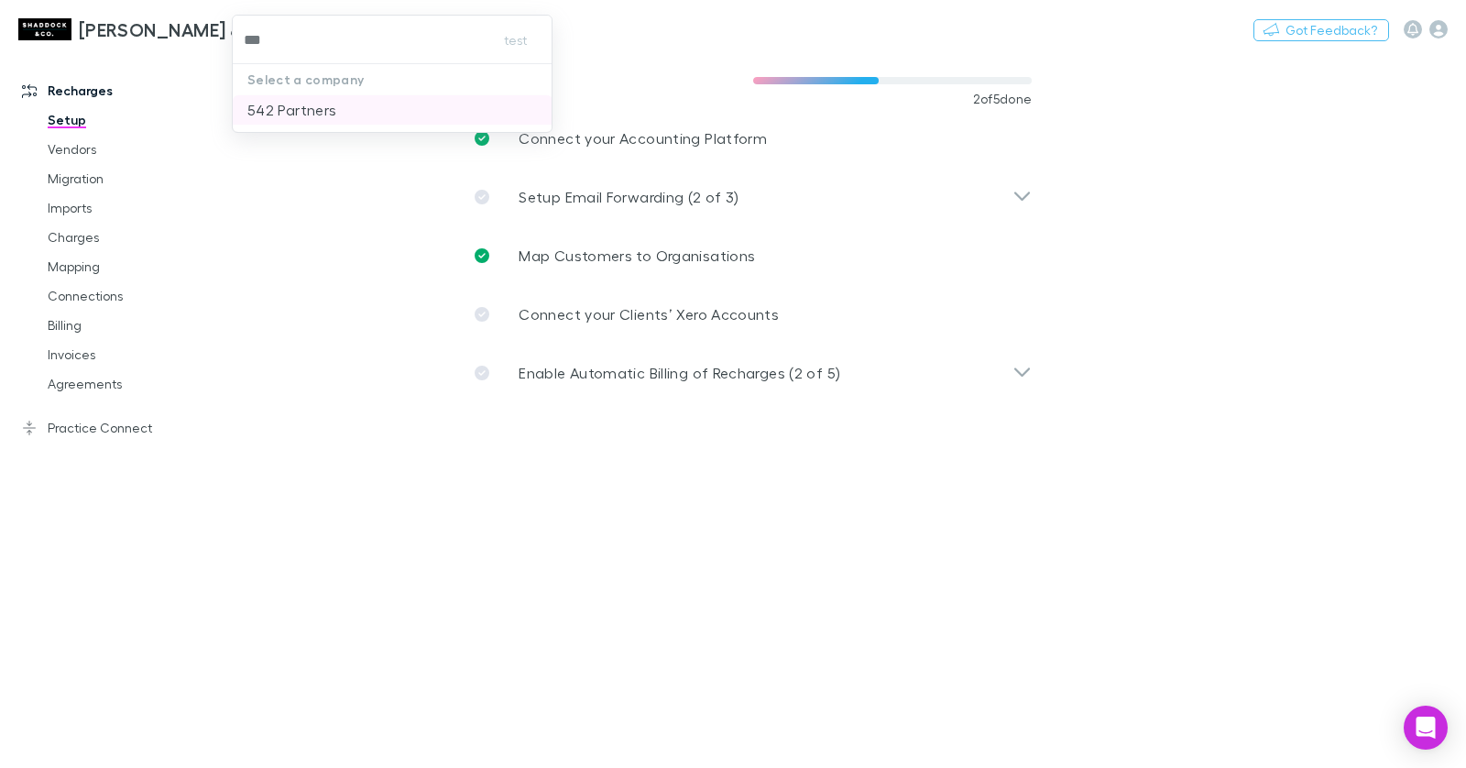
click at [297, 104] on p "542 Partners" at bounding box center [291, 110] width 89 height 22
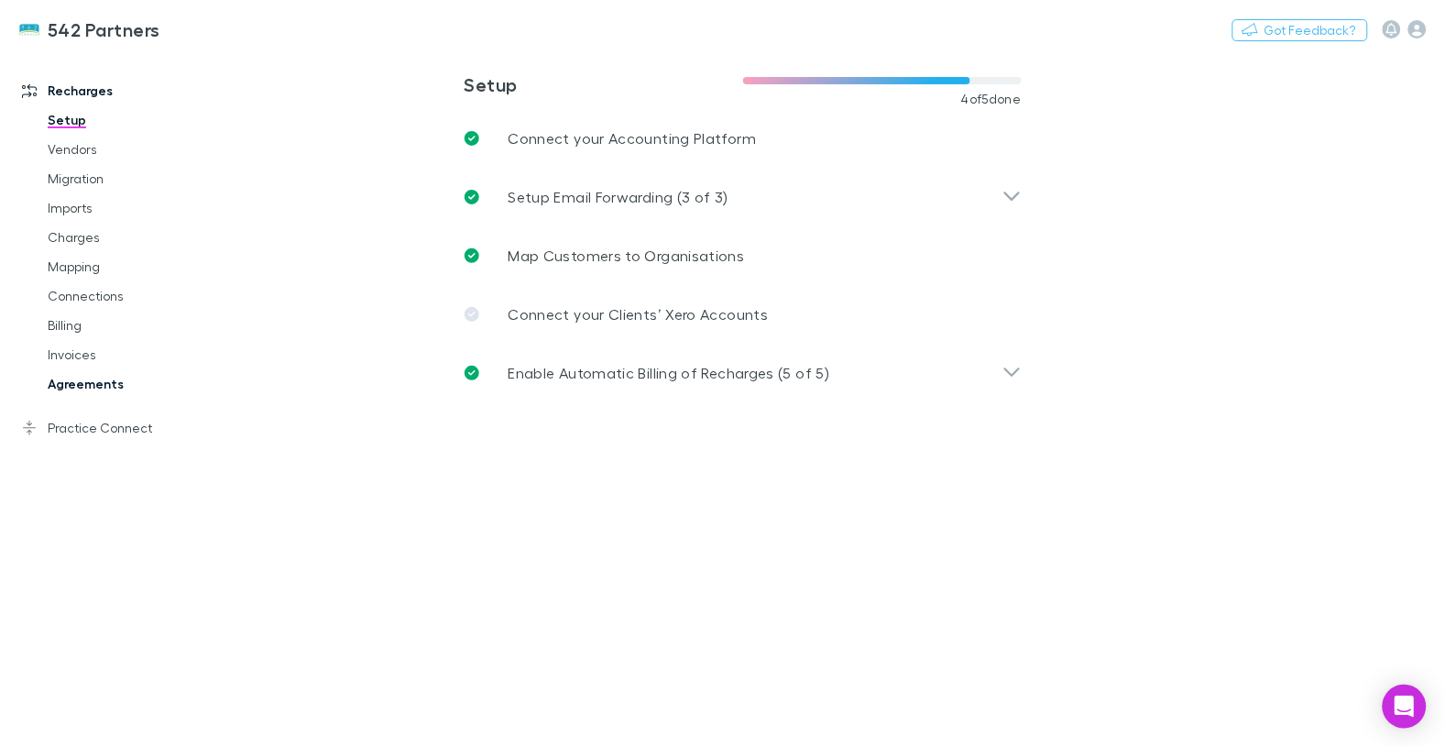
click at [112, 388] on link "Agreements" at bounding box center [128, 383] width 198 height 29
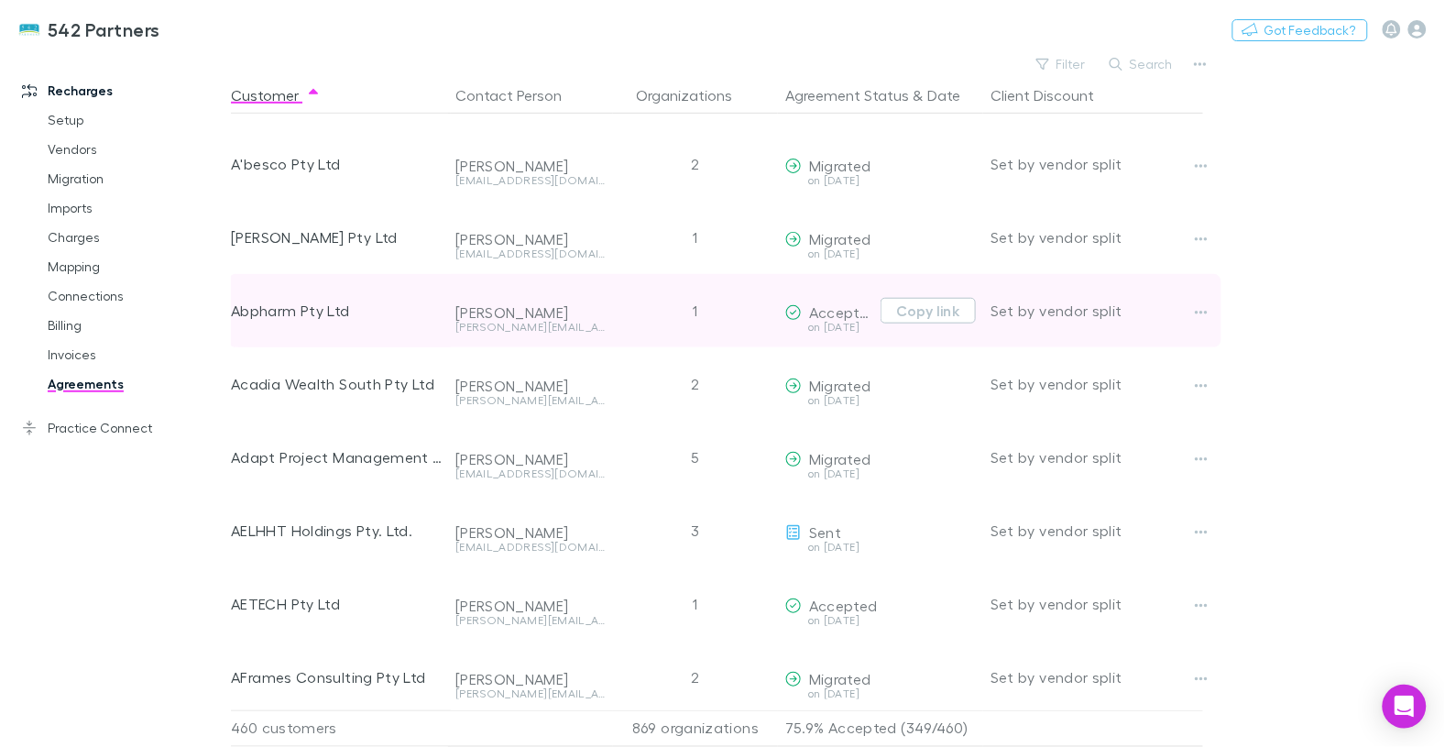
scroll to position [295, 3]
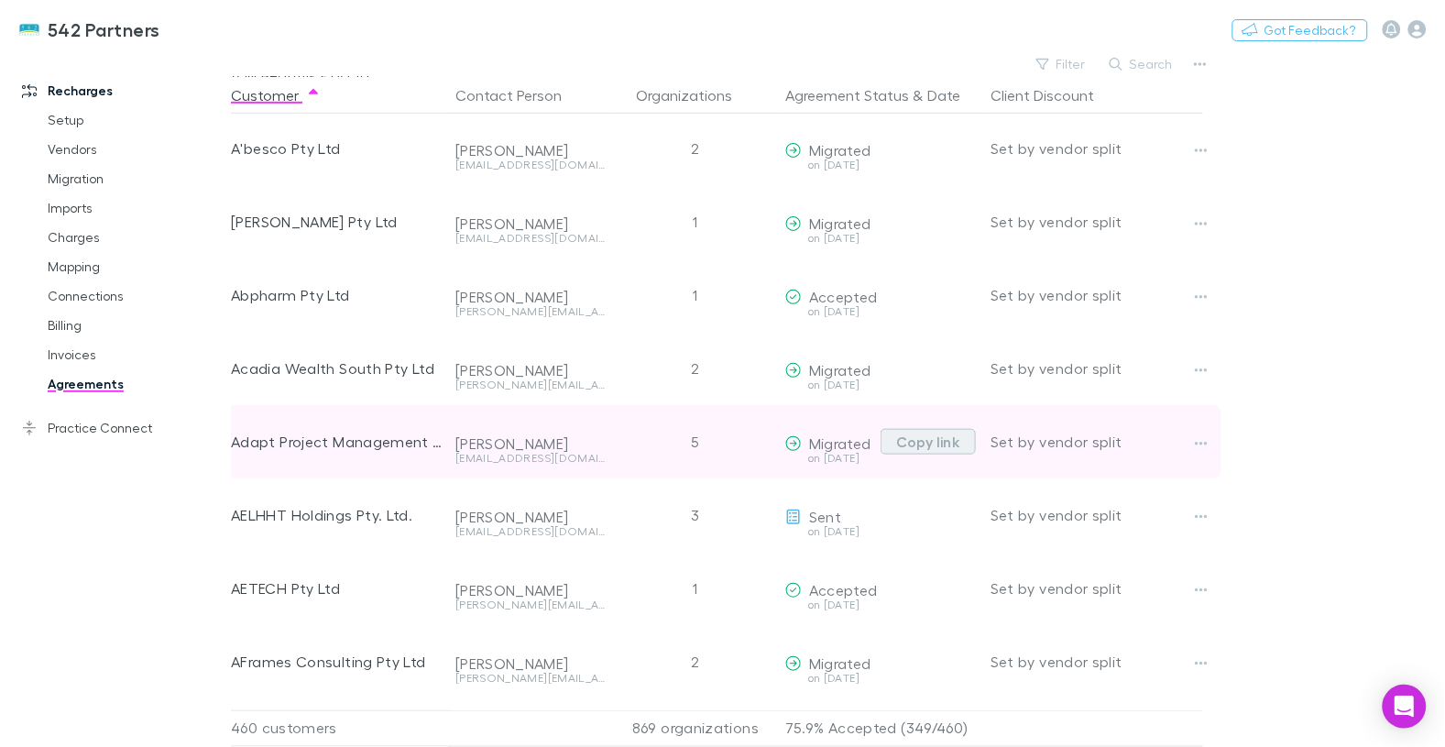
click at [934, 438] on button "Copy link" at bounding box center [927, 442] width 95 height 26
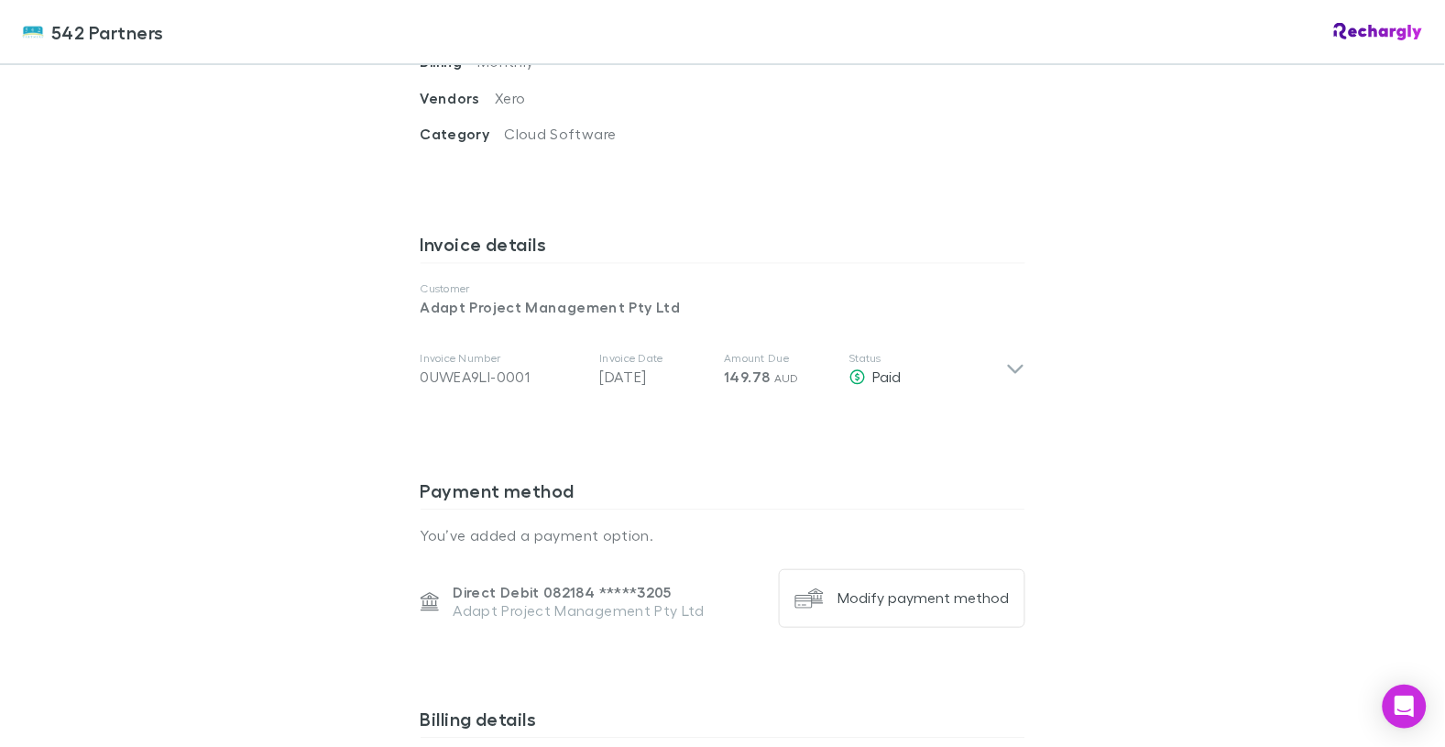
scroll to position [781, 0]
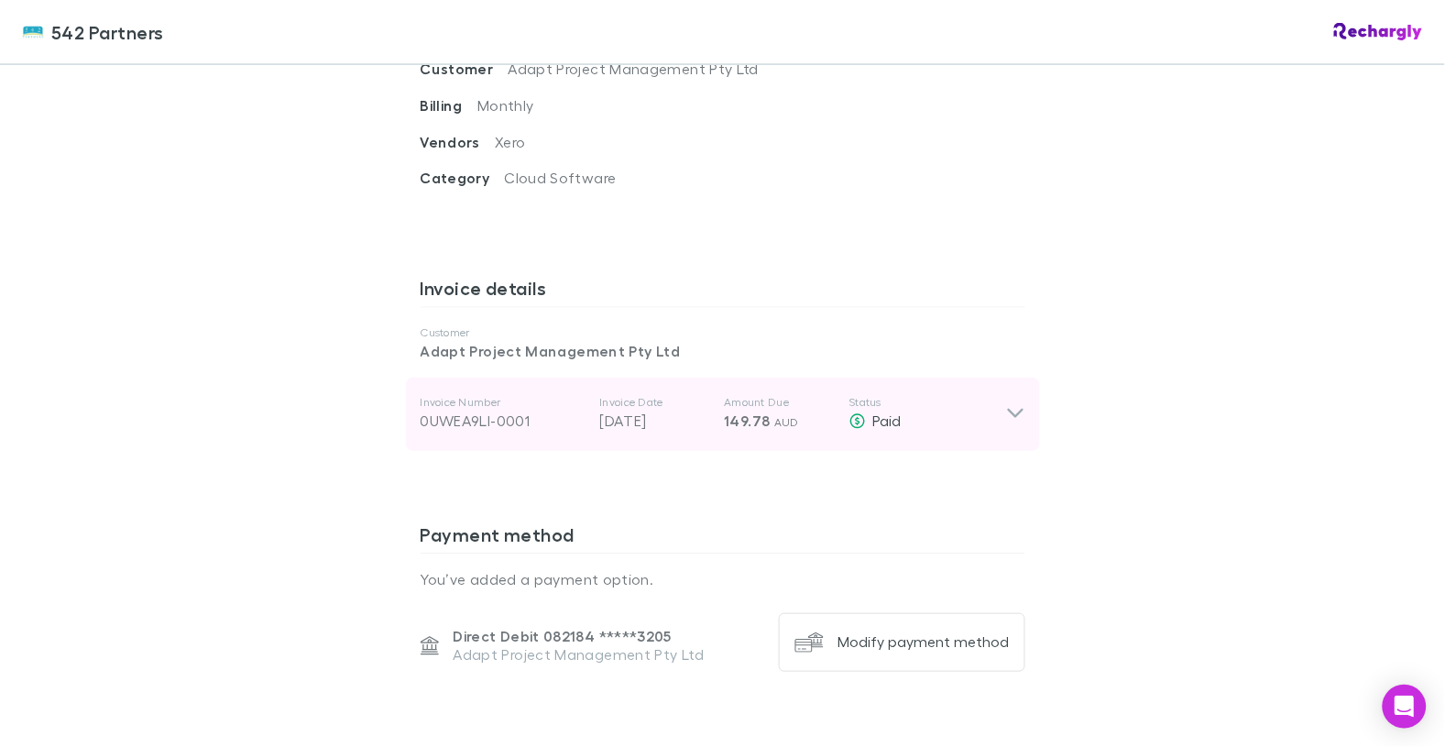
click at [910, 429] on div "Paid" at bounding box center [927, 421] width 157 height 22
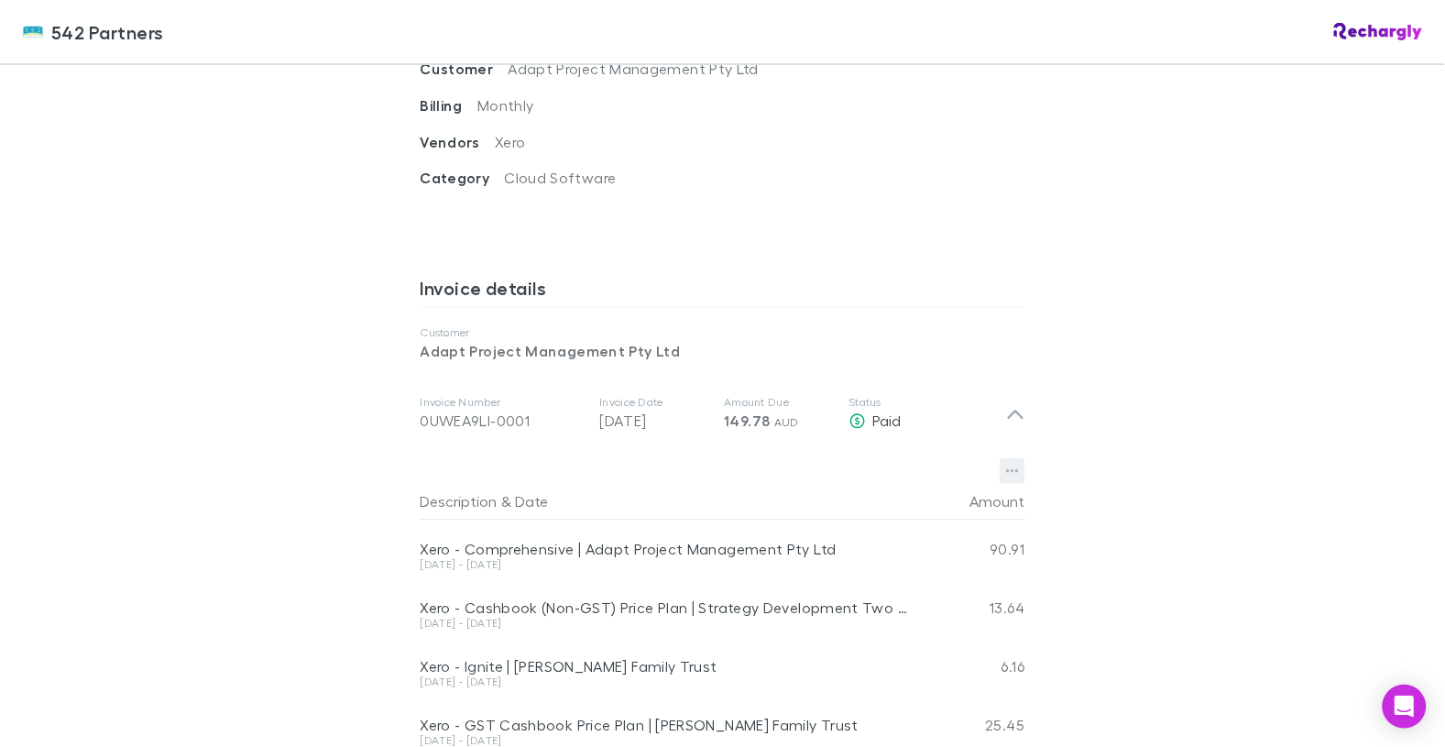
click at [1006, 469] on icon "button" at bounding box center [1012, 471] width 13 height 15
click at [953, 501] on p "Download PDF" at bounding box center [899, 511] width 223 height 22
